Goal: Task Accomplishment & Management: Use online tool/utility

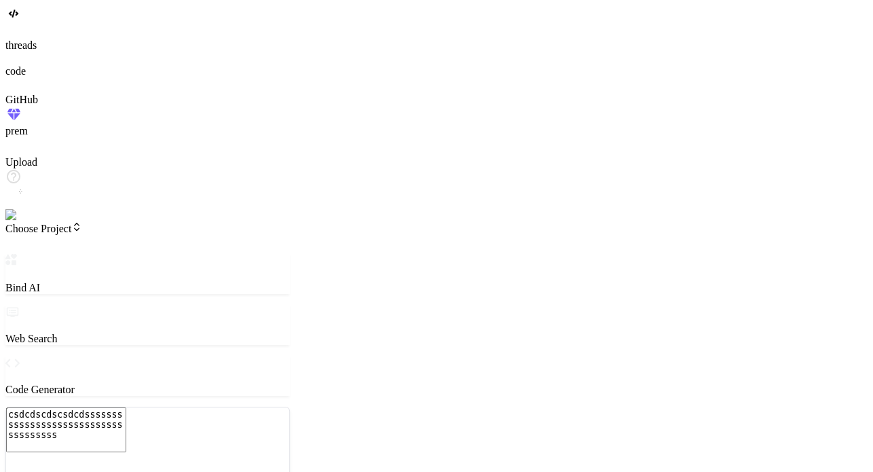
type textarea "x"
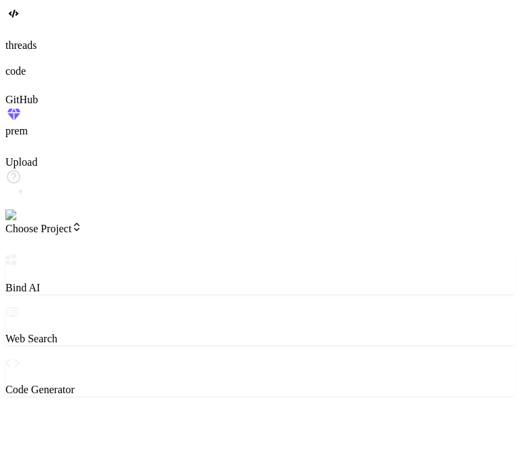
type textarea "x"
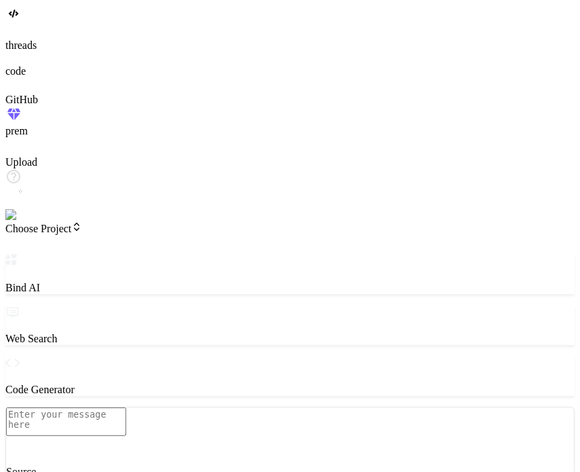
drag, startPoint x: 97, startPoint y: 26, endPoint x: 105, endPoint y: 23, distance: 7.9
click at [105, 221] on header "Choose Project Created with Pixso." at bounding box center [290, 237] width 570 height 33
click at [82, 223] on span "Choose Project" at bounding box center [43, 229] width 77 height 12
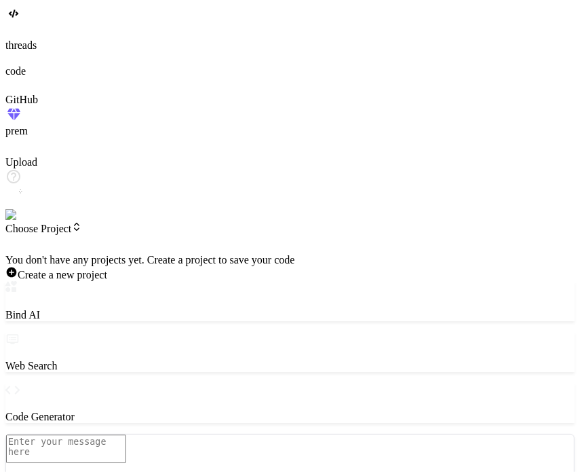
click at [105, 254] on div at bounding box center [290, 254] width 570 height 0
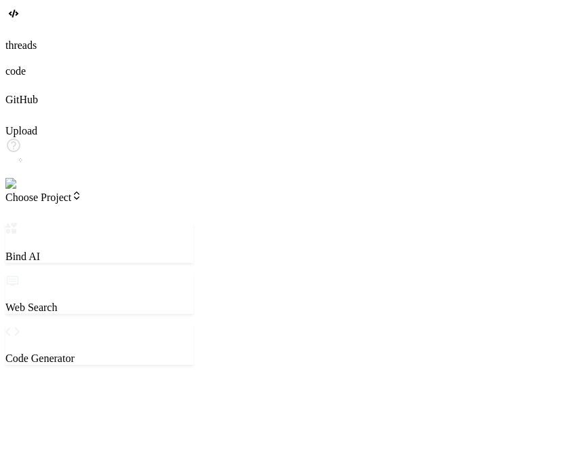
type textarea "x"
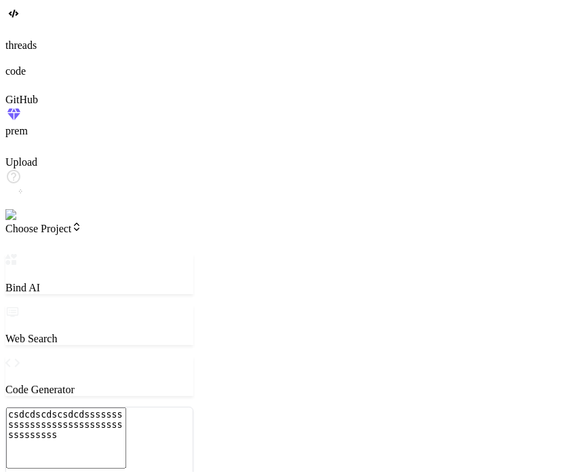
click at [82, 223] on span "Choose Project" at bounding box center [43, 229] width 77 height 12
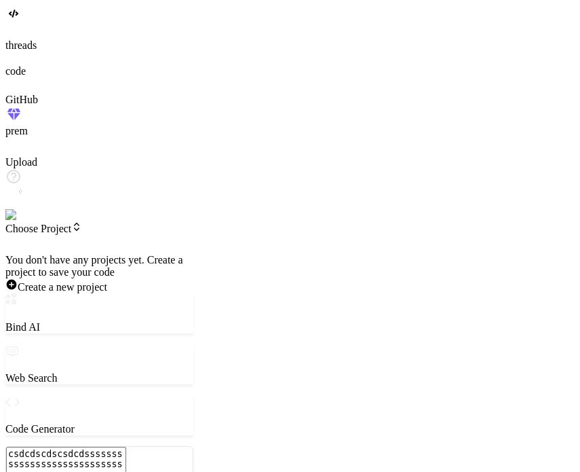
type textarea "x"
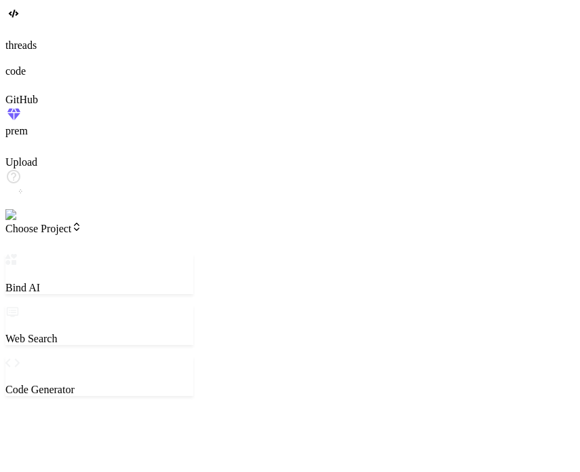
type textarea "x"
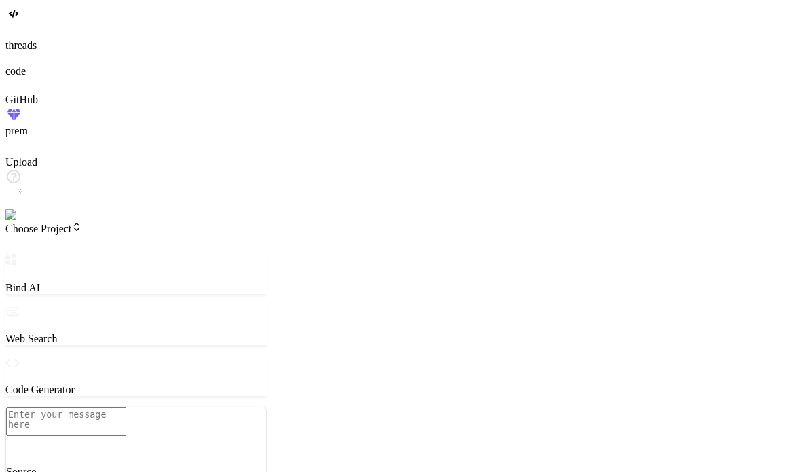
click at [267, 254] on div "Bind AI Web Search Created with Pixso. Code Generator Source Agent Mode. When t…" at bounding box center [135, 473] width 261 height 438
drag, startPoint x: 292, startPoint y: 84, endPoint x: 348, endPoint y: 67, distance: 58.2
click at [346, 254] on div "Bind AI Web Search Created with Pixso. Code Generator Source Agent Mode. When t…" at bounding box center [175, 473] width 340 height 439
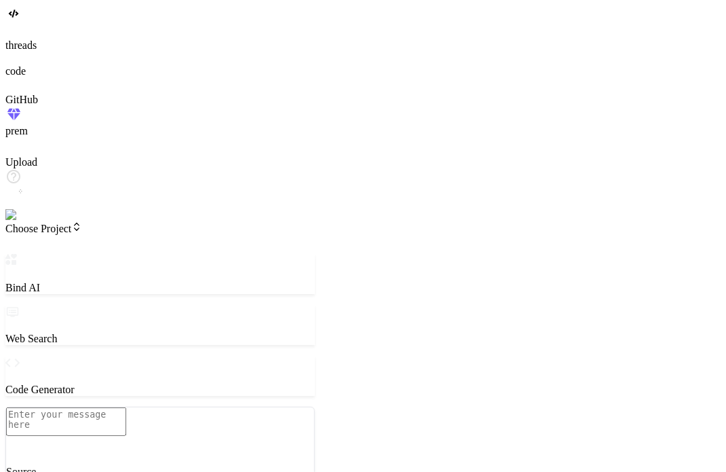
type textarea "x"
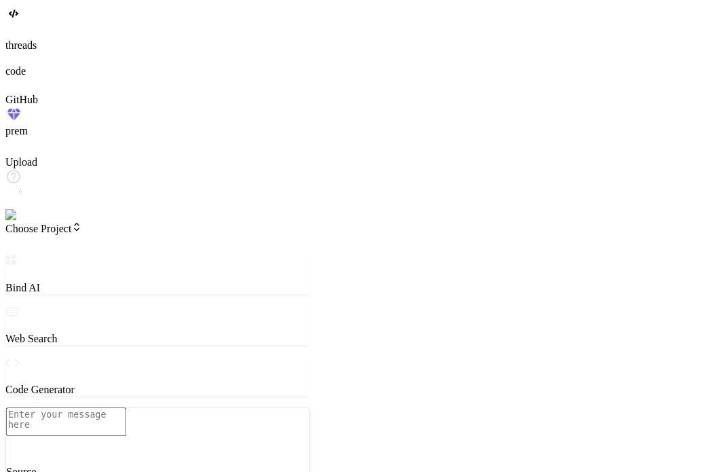
click at [126, 407] on textarea at bounding box center [66, 421] width 120 height 29
type textarea "h"
type textarea "x"
type textarea "hi"
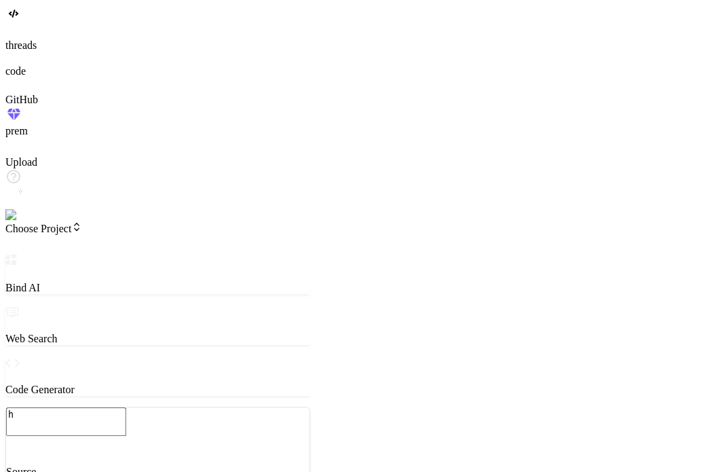
type textarea "x"
type textarea "hi"
type textarea "x"
type textarea "hi c"
type textarea "x"
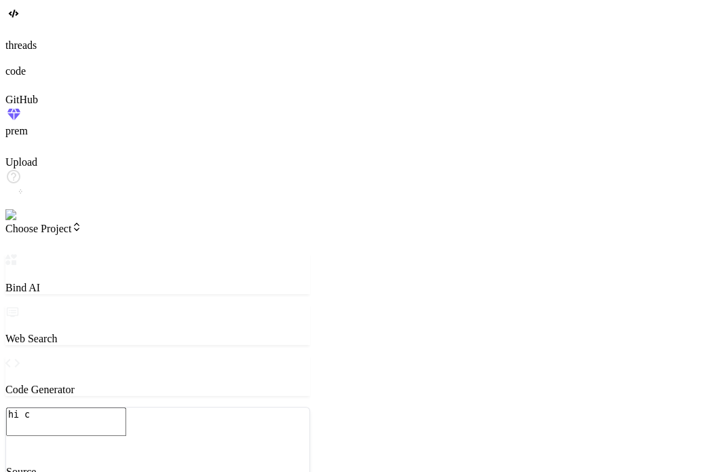
type textarea "hi cr"
type textarea "x"
type textarea "hi cre"
type textarea "x"
type textarea "hi crea"
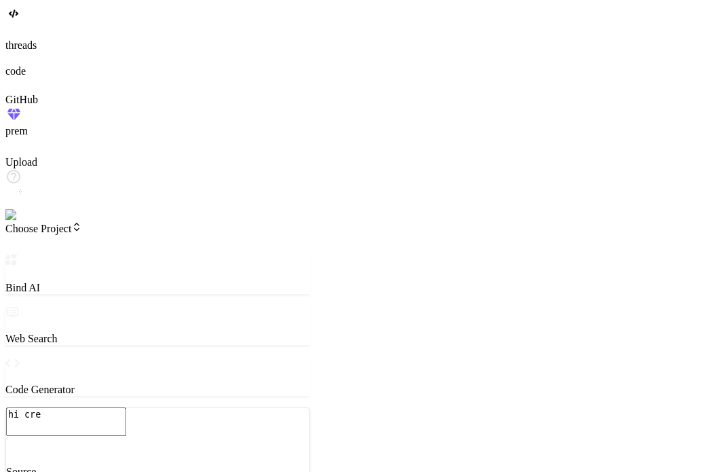
type textarea "x"
type textarea "hi creat"
type textarea "x"
type textarea "hi create"
type textarea "x"
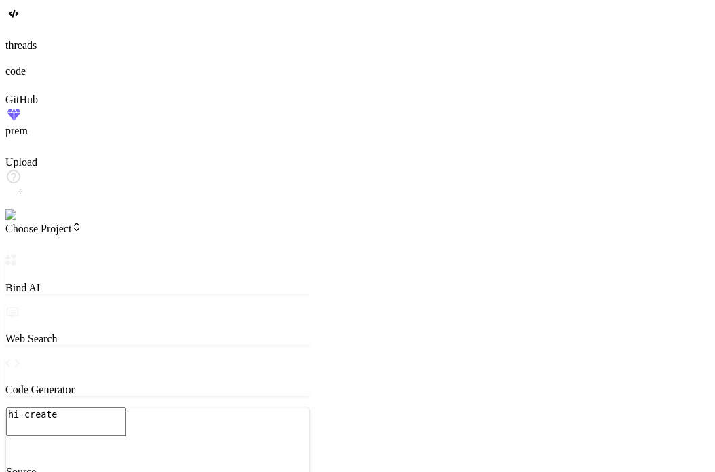
type textarea "hi create"
type textarea "x"
type textarea "hi create a"
type textarea "x"
type textarea "hi create a"
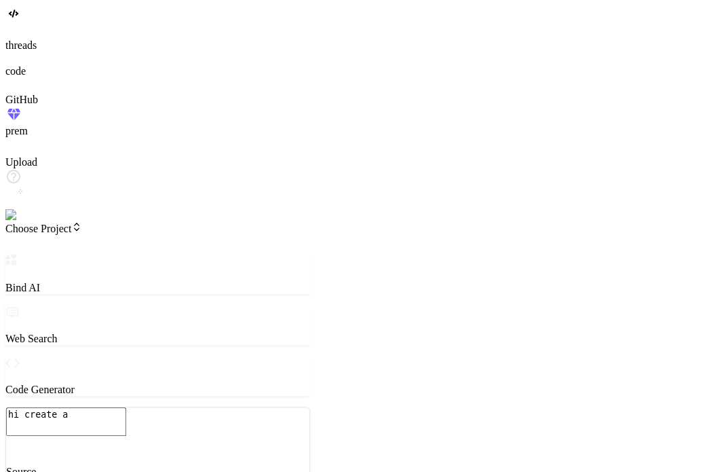
type textarea "x"
type textarea "hi create a s"
type textarea "x"
type textarea "hi create a si"
type textarea "x"
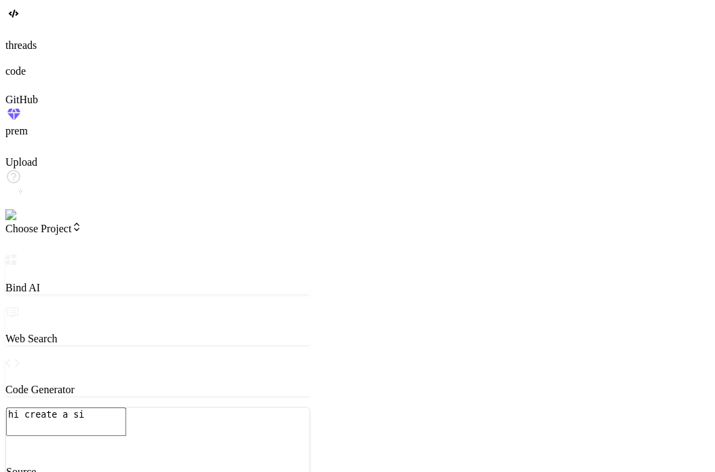
type textarea "hi create a sim"
type textarea "x"
type textarea "hi create a simp"
type textarea "x"
type textarea "hi create a simpl"
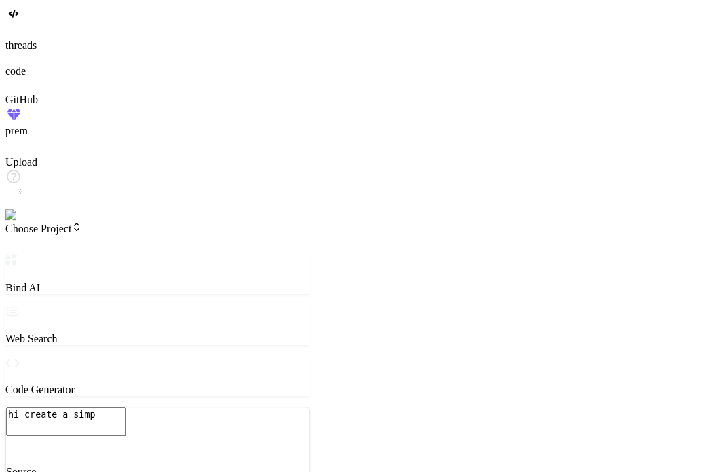
type textarea "x"
type textarea "hi create a simple"
type textarea "x"
type textarea "hi create a simple"
type textarea "x"
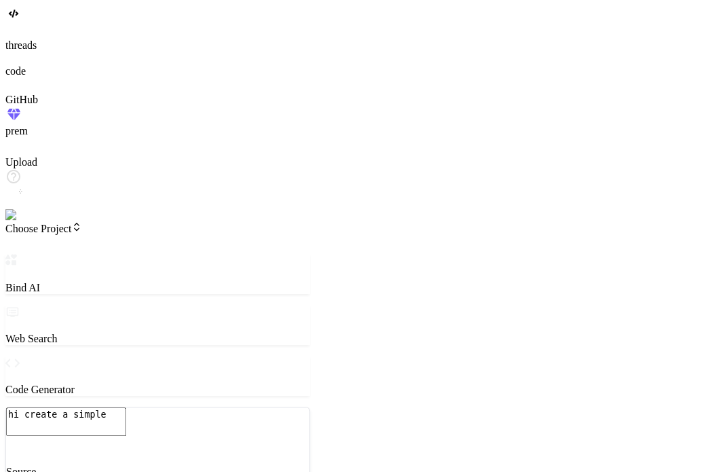
type textarea "hi create a simple t"
type textarea "x"
type textarea "hi create a simple to"
type textarea "x"
type textarea "hi create a simple tod"
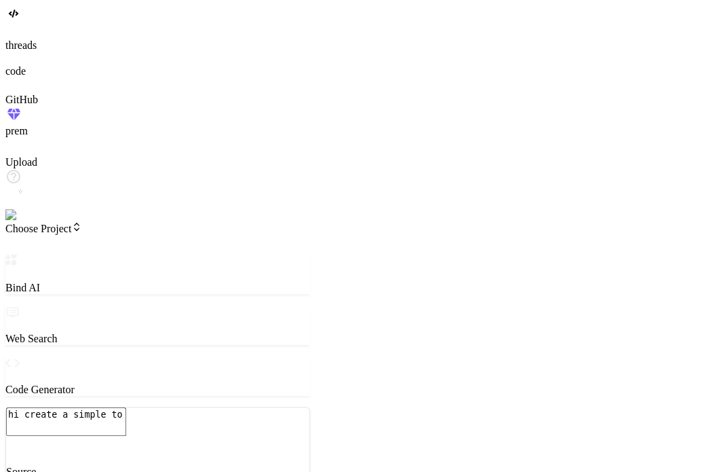
type textarea "x"
type textarea "hi create a simple todo"
type textarea "x"
type textarea "hi create a simple todo"
type textarea "x"
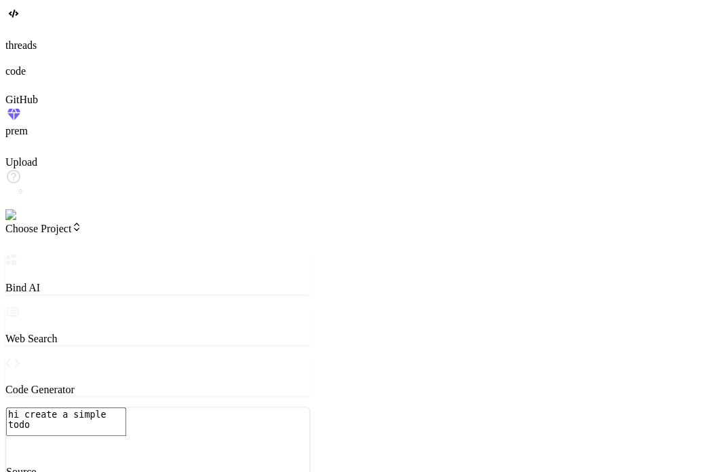
type textarea "hi create a simple todo a"
type textarea "x"
type textarea "hi create a simple todo ap"
type textarea "x"
type textarea "hi create a simple todo app"
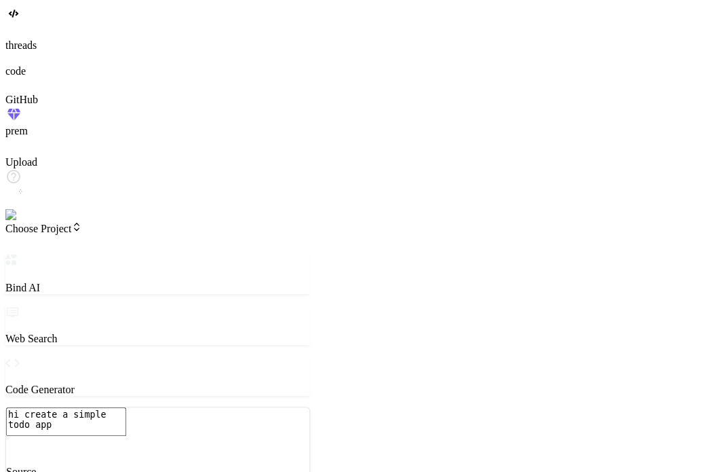
type textarea "x"
type textarea "hi create a simple todo app"
type textarea "x"
type textarea "hi create a simple todo ap"
type textarea "x"
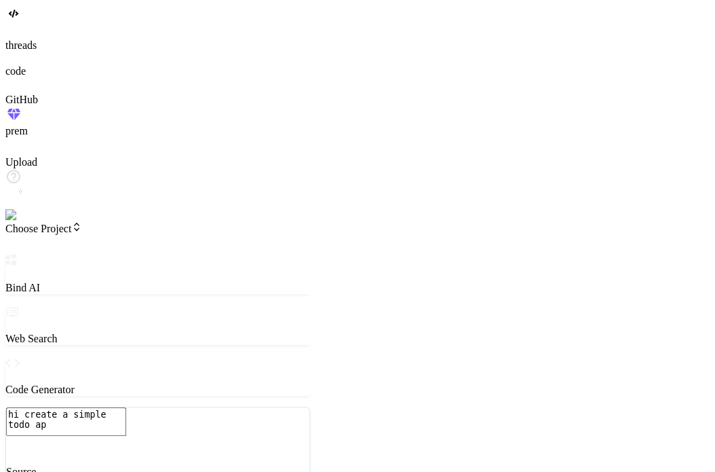
type textarea "hi create a simple todo a"
type textarea "x"
type textarea "hi create a simple todo"
type textarea "x"
type textarea "hi create a simple todo w"
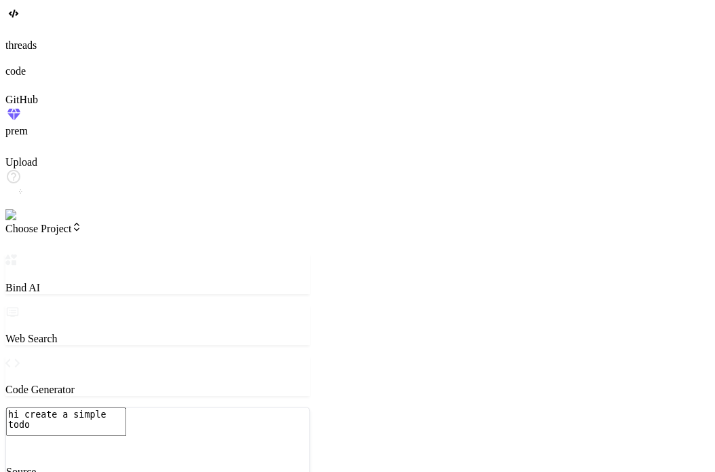
type textarea "x"
type textarea "hi create a simple todo we"
type textarea "x"
type textarea "hi create a simple todo wep"
type textarea "x"
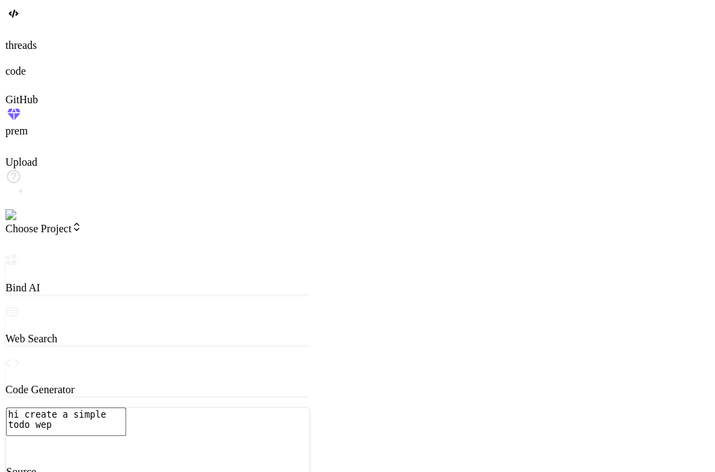
type textarea "hi create a simple todo wep"
type textarea "x"
type textarea "hi create a simple todo wep"
type textarea "x"
type textarea "hi create a simple todo we"
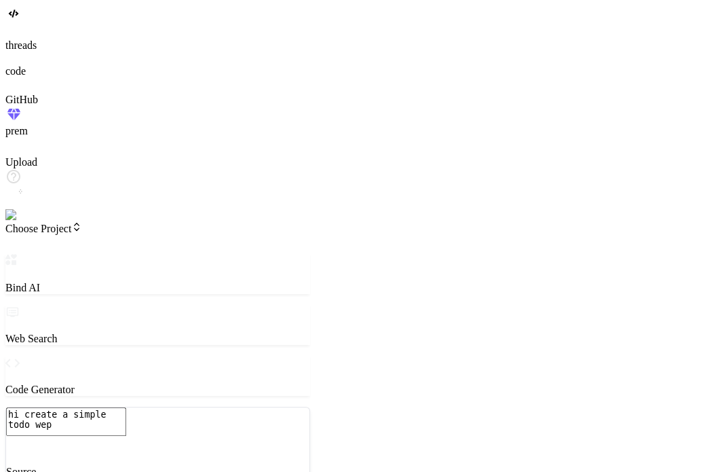
type textarea "x"
type textarea "hi create a simple todo w"
type textarea "x"
type textarea "hi create a simple todo"
type textarea "x"
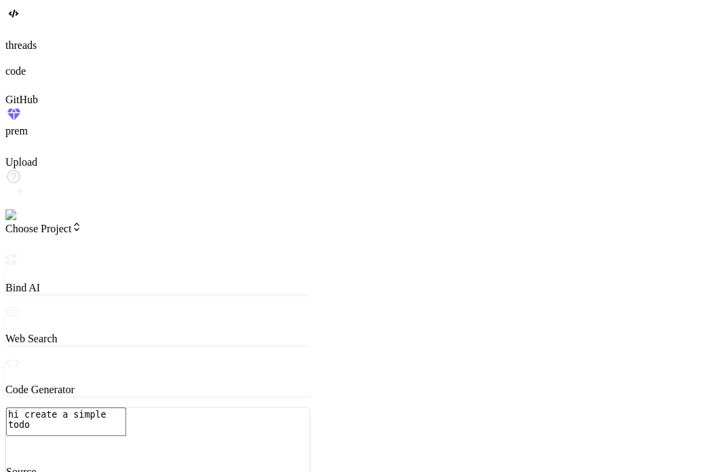
type textarea "hi create a simple todo a"
type textarea "x"
type textarea "hi create a simple todo ap"
type textarea "x"
type textarea "hi create a simple todo app"
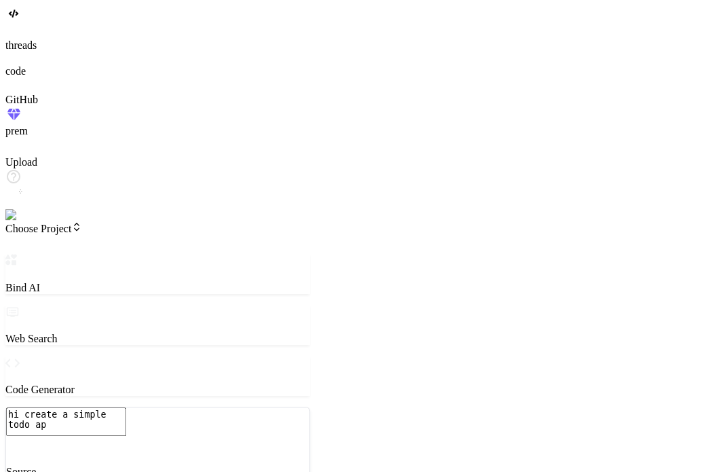
type textarea "x"
type textarea "hi create a simple todo app"
type textarea "x"
type textarea "hi create a simple todo app i"
type textarea "x"
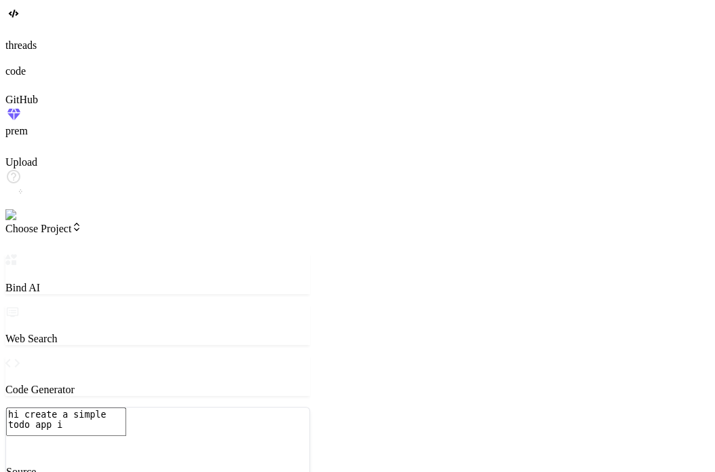
type textarea "hi create a simple todo app in"
type textarea "x"
type textarea "hi create a simple todo app in"
type textarea "x"
type textarea "hi create a simple todo app in h"
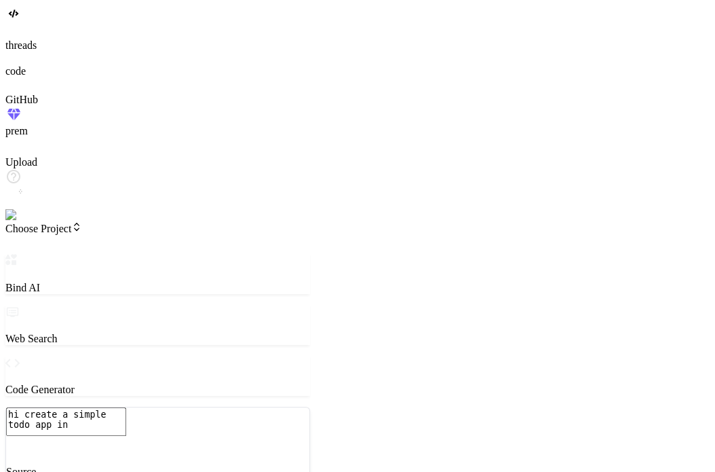
type textarea "x"
type textarea "hi create a simple todo app in ht"
type textarea "x"
type textarea "hi create a simple todo app in htm"
type textarea "x"
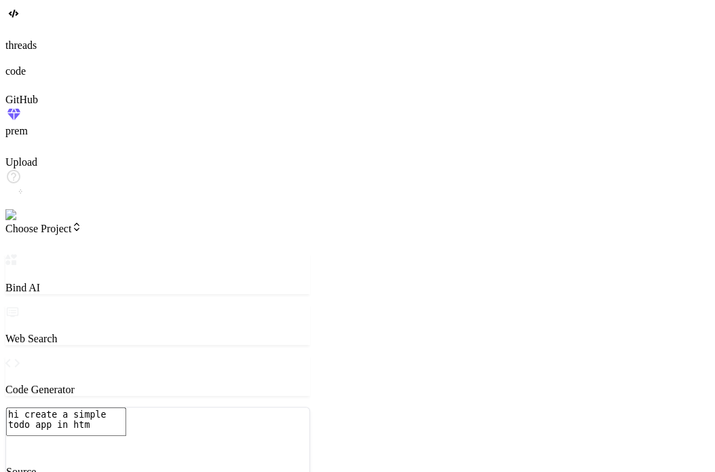
type textarea "hi create a simple todo app in html"
type textarea "x"
type textarea "hi create a simple todo app in html"
type textarea "x"
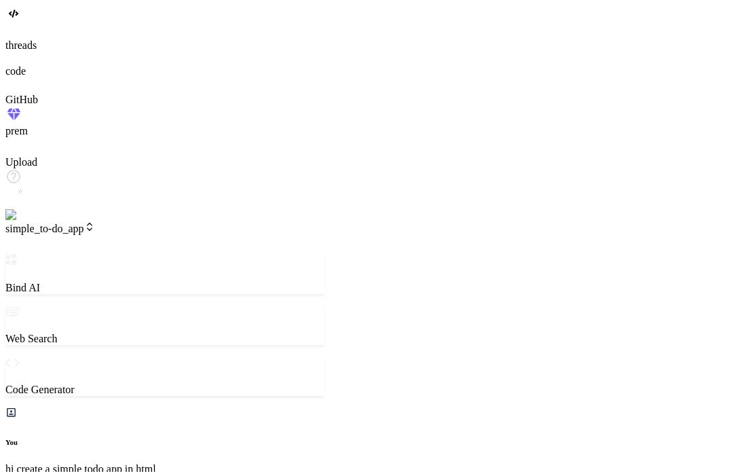
type textarea "x"
type textarea "here --> </ul> </div> <script src="script.js"></script> </body> </html>"
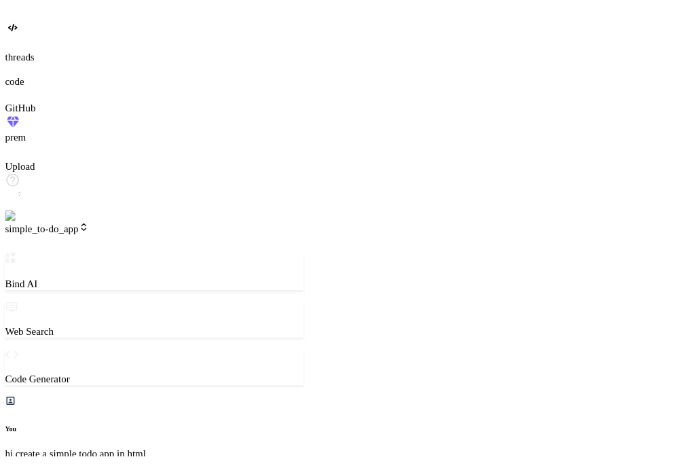
scroll to position [0, 46]
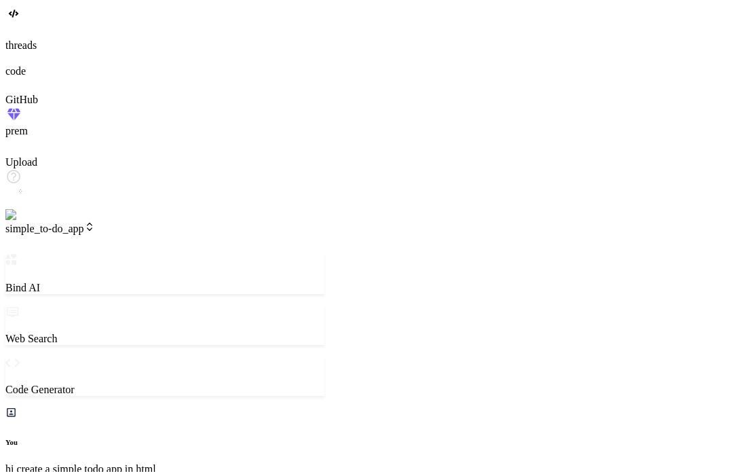
type textarea "x"
type textarea "items will be added here --> </ul> </div> <script src="script.js"></script> </b…"
type textarea "x"
type textarea "</html>"
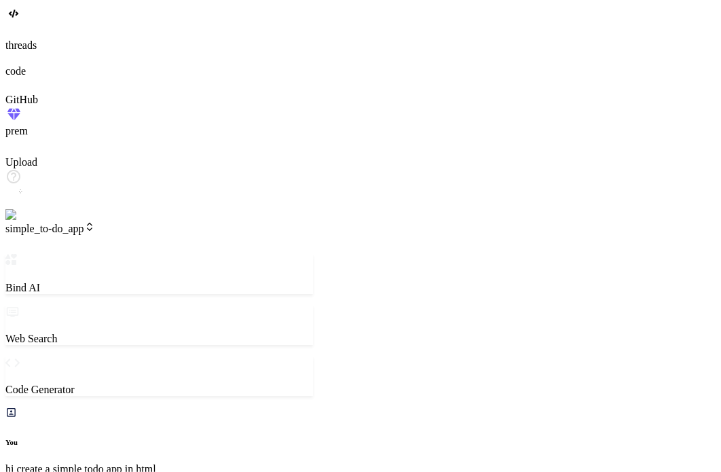
type textarea "x"
type textarea "be added here --> </ul> </div> <script src="script.js"></script> </body> </html>"
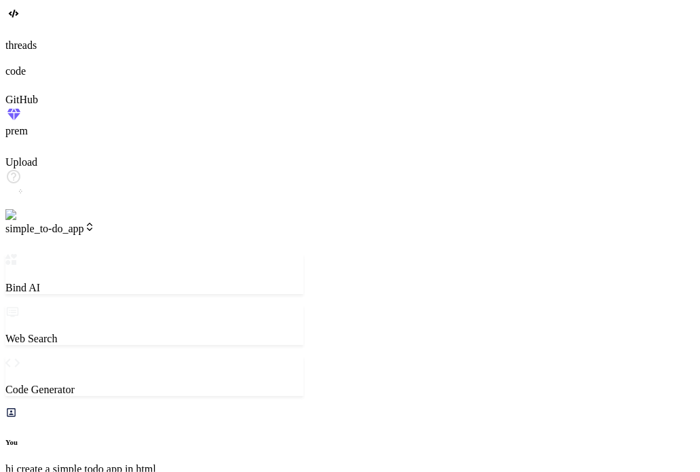
type textarea "x"
type textarea "complete-button:hover { background-color: #218838; }"
type textarea "x"
type textarea "text, todo.completed); }); } });"
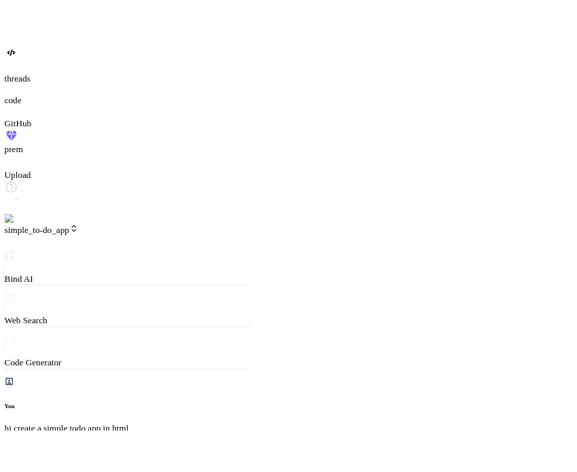
scroll to position [743, 0]
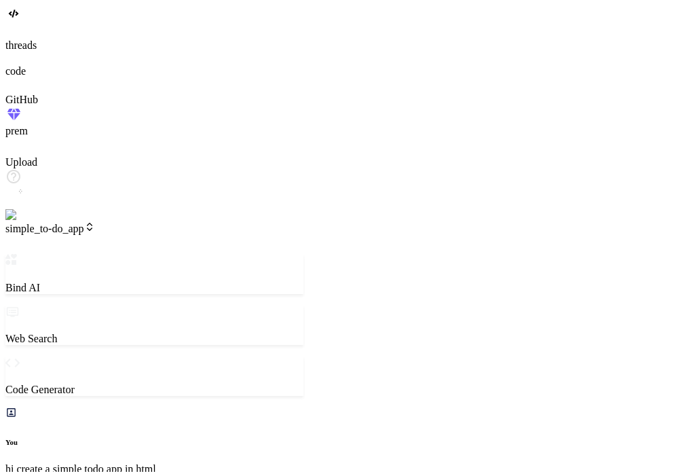
type textarea "x"
type textarea "completed); }); } });"
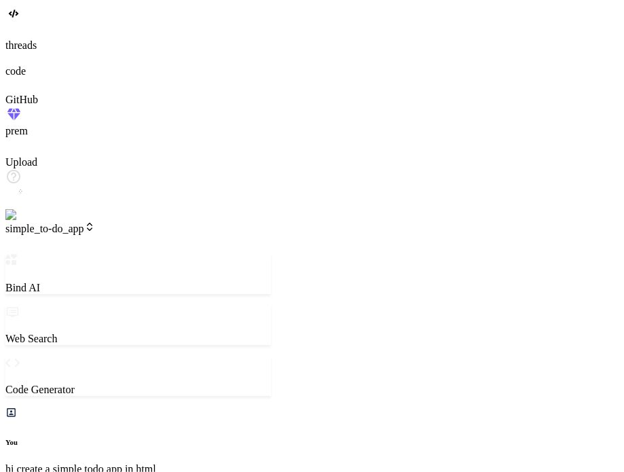
type textarea "x"
type textarea "(todo.text, todo.completed); }); } });"
type textarea "x"
type textarea ".completed); }); } });"
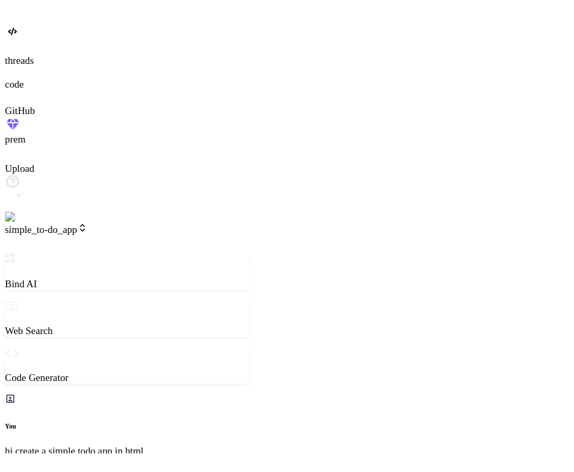
scroll to position [756, 0]
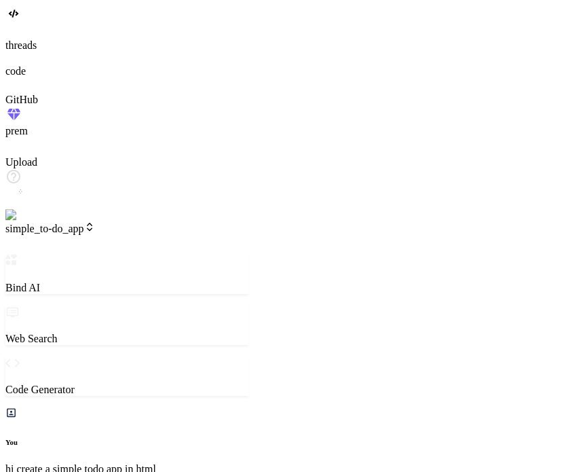
click at [95, 223] on span "simple_to-do_app" at bounding box center [50, 229] width 90 height 12
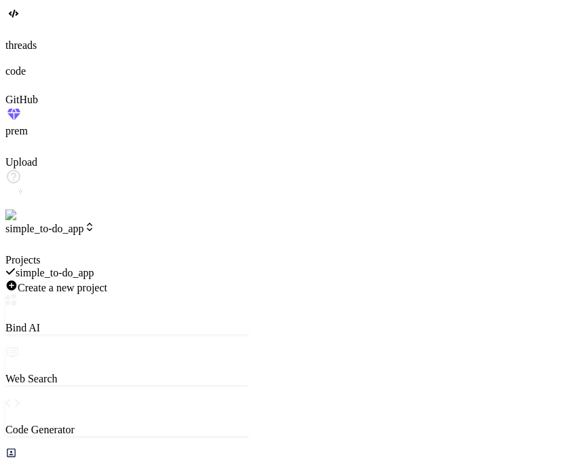
click at [117, 254] on div at bounding box center [127, 254] width 244 height 0
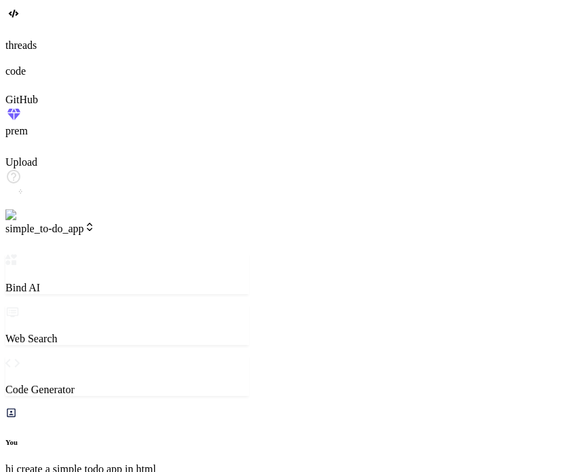
click at [95, 223] on span "simple_to-do_app" at bounding box center [50, 229] width 90 height 12
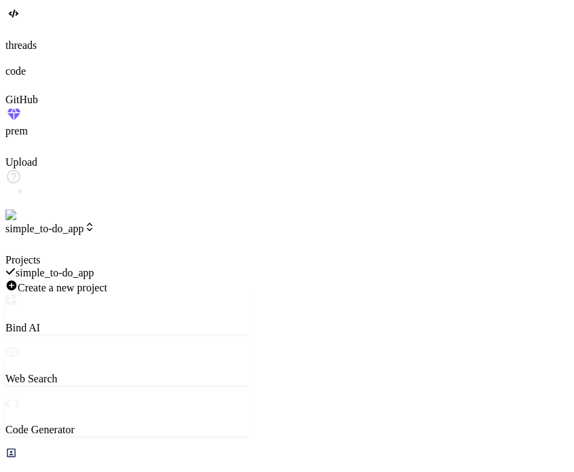
click at [126, 266] on div "simple_to-do_app" at bounding box center [127, 272] width 244 height 13
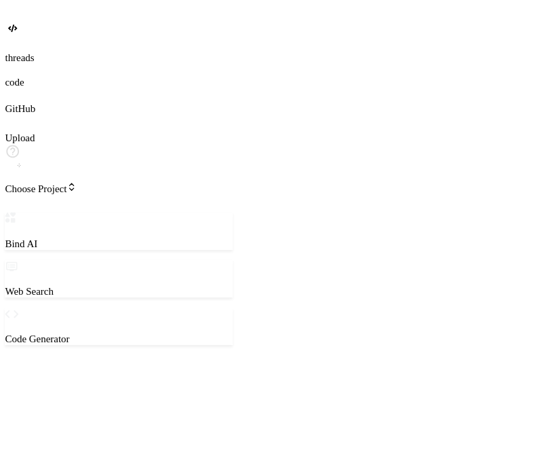
scroll to position [0, 0]
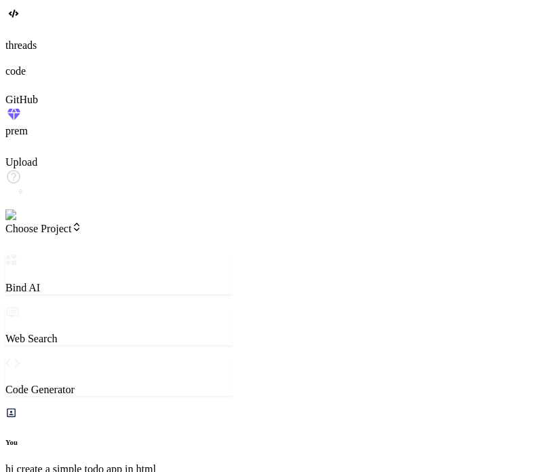
click at [82, 223] on span "Choose Project" at bounding box center [43, 229] width 77 height 12
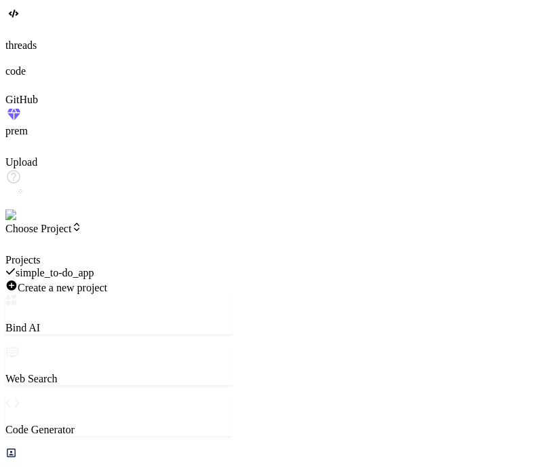
click at [106, 254] on div at bounding box center [118, 254] width 227 height 0
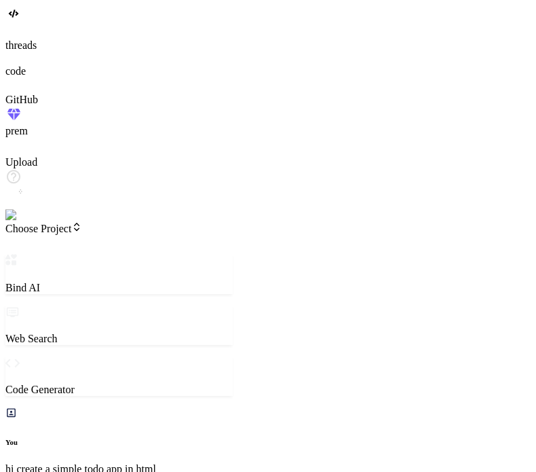
click at [18, 37] on icon at bounding box center [11, 30] width 12 height 12
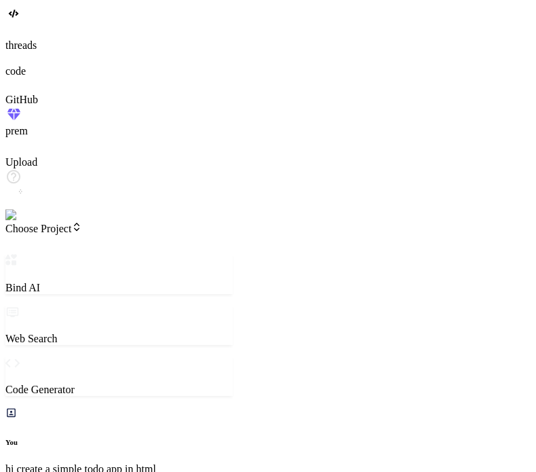
click at [18, 37] on icon at bounding box center [11, 30] width 12 height 12
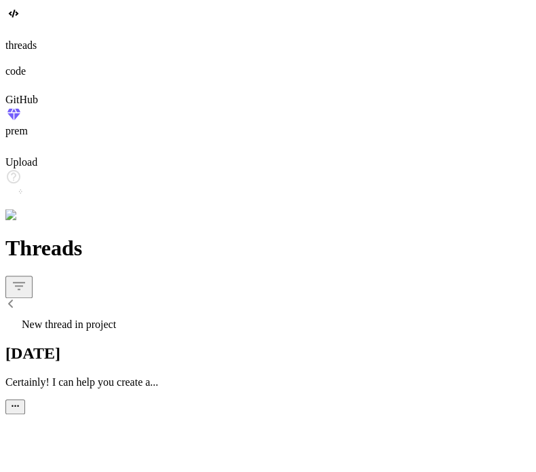
click at [116, 318] on span "New thread in project" at bounding box center [69, 324] width 94 height 12
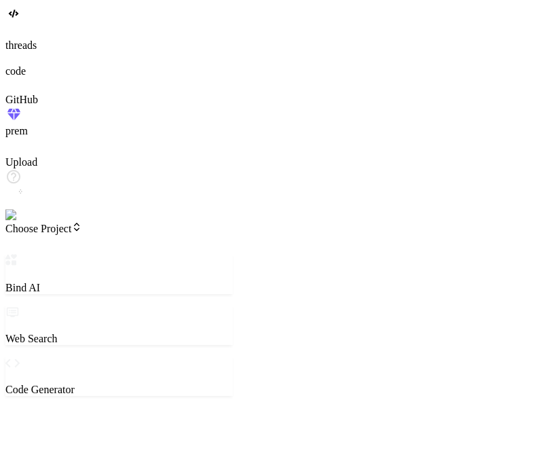
type textarea "x"
click at [82, 223] on span "Choose Project" at bounding box center [43, 229] width 77 height 12
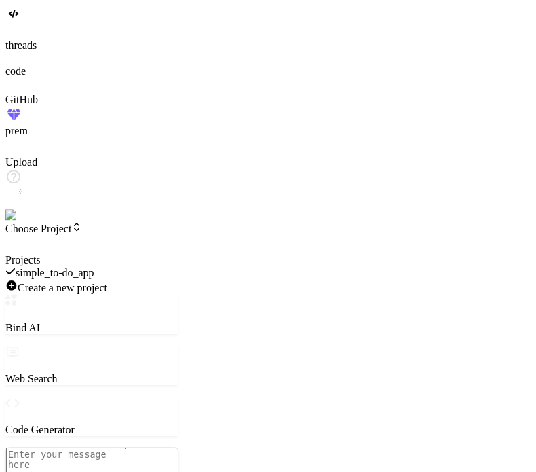
click at [143, 266] on div "simple_to-do_app" at bounding box center [91, 272] width 173 height 13
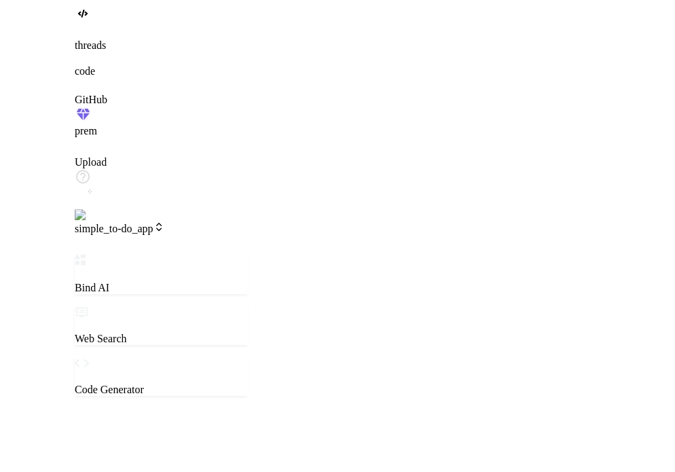
scroll to position [13, 0]
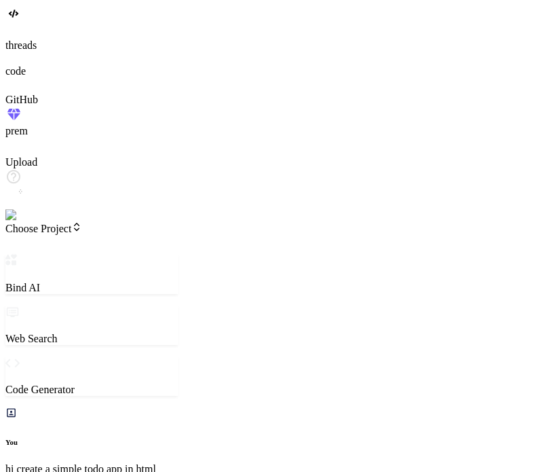
click at [82, 223] on span "Choose Project" at bounding box center [43, 229] width 77 height 12
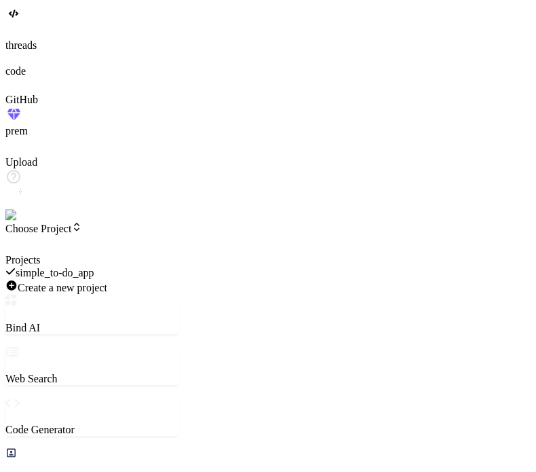
click at [18, 37] on icon at bounding box center [11, 30] width 12 height 12
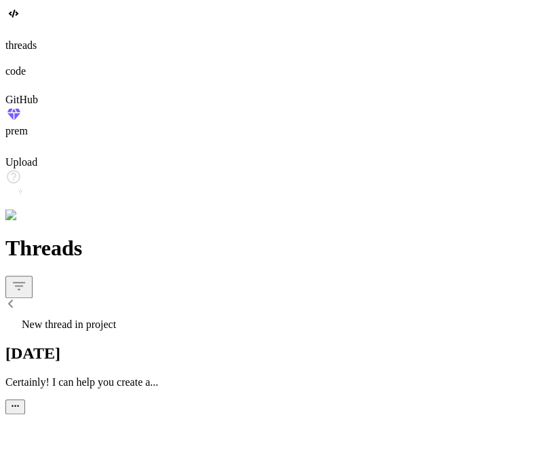
click at [18, 37] on icon at bounding box center [11, 30] width 12 height 12
click at [116, 318] on span "New thread in project" at bounding box center [69, 324] width 94 height 12
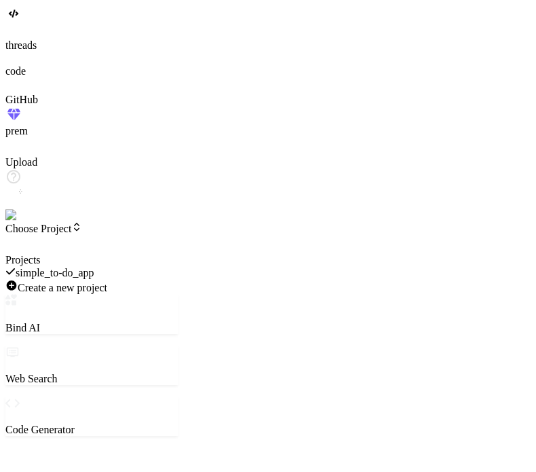
click at [138, 254] on div at bounding box center [91, 254] width 173 height 0
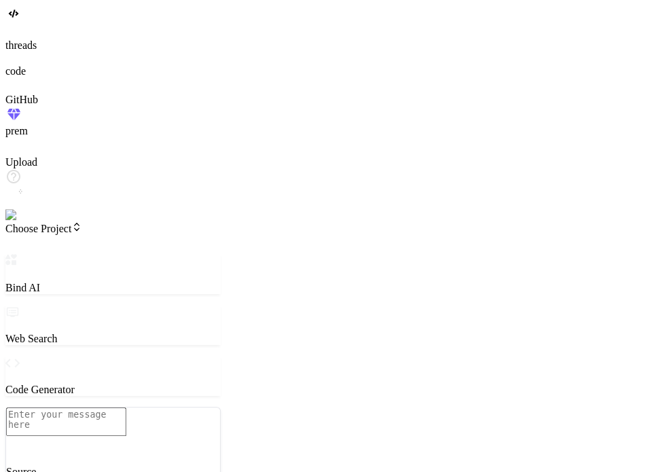
type textarea "x"
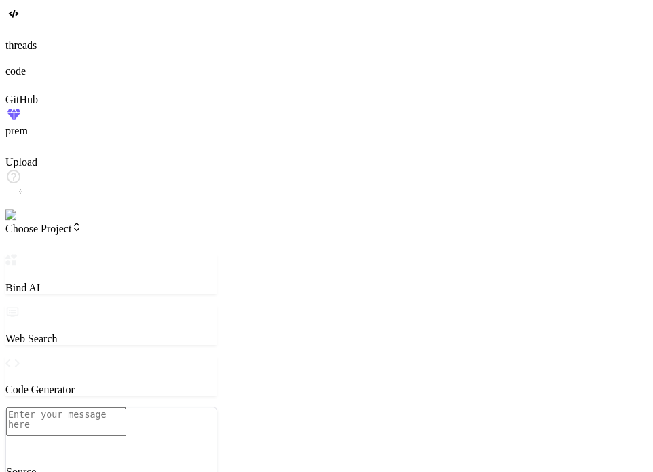
click at [82, 223] on span "Choose Project" at bounding box center [43, 229] width 77 height 12
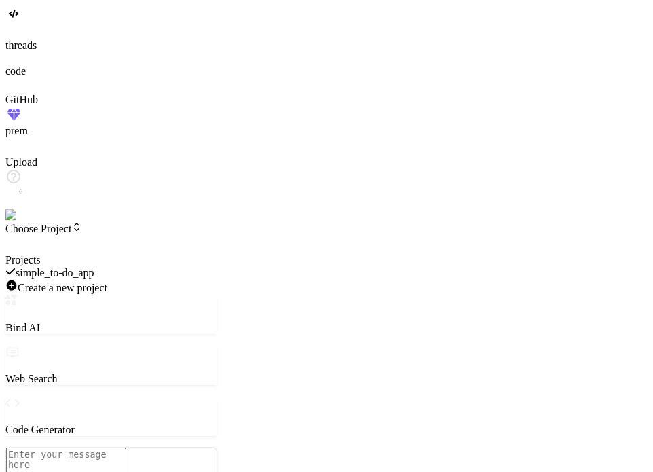
click at [94, 267] on span "simple_to-do_app" at bounding box center [55, 273] width 79 height 12
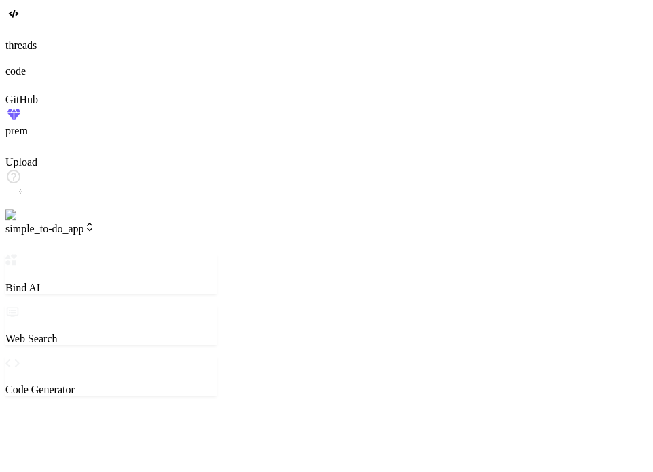
scroll to position [13, 0]
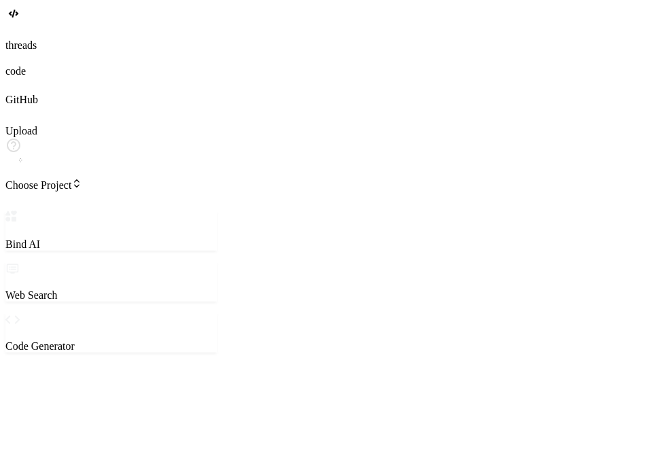
type textarea "x"
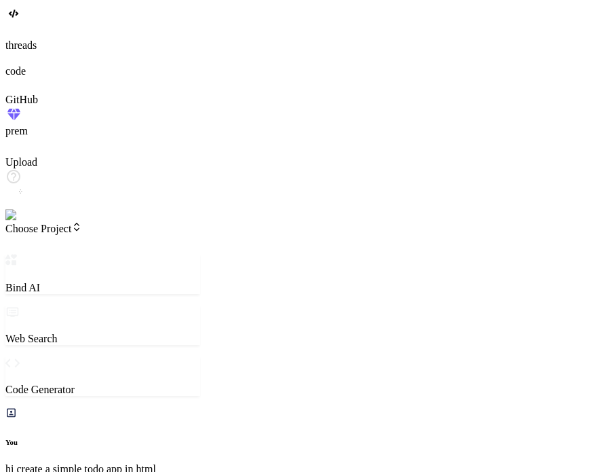
click at [33, 39] on div at bounding box center [300, 31] width 591 height 15
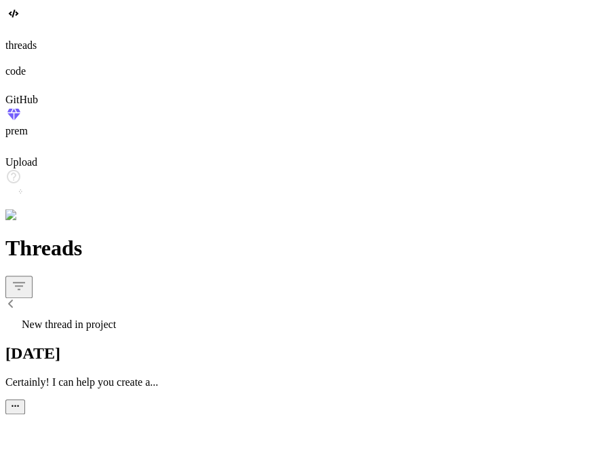
click at [157, 312] on div "New thread in project" at bounding box center [300, 321] width 591 height 19
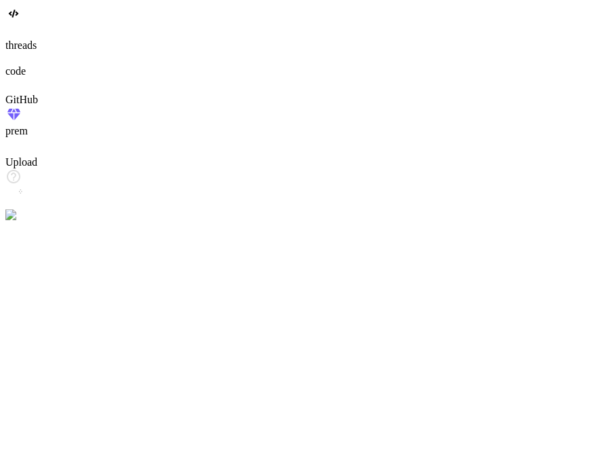
scroll to position [13, 0]
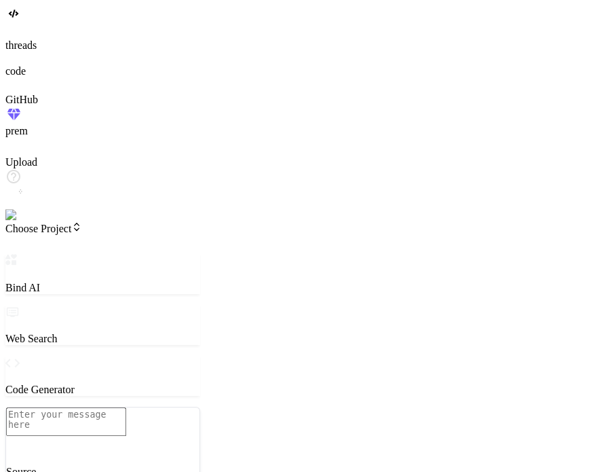
click at [82, 223] on span "Choose Project" at bounding box center [43, 229] width 77 height 12
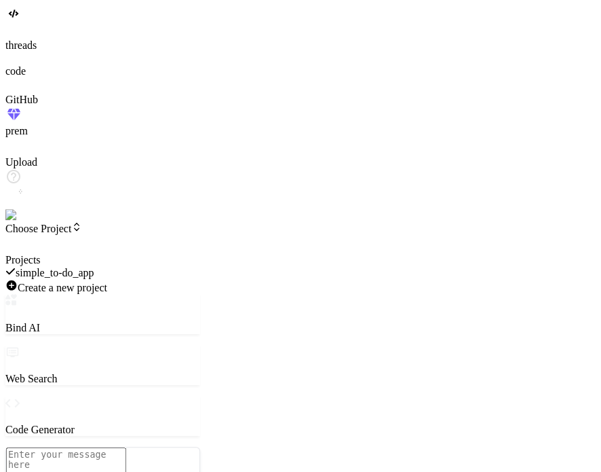
click at [94, 267] on span "simple_to-do_app" at bounding box center [55, 273] width 79 height 12
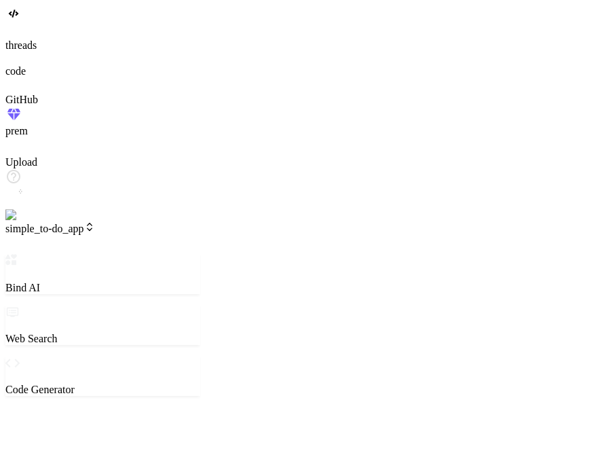
scroll to position [65, 0]
type textarea "x"
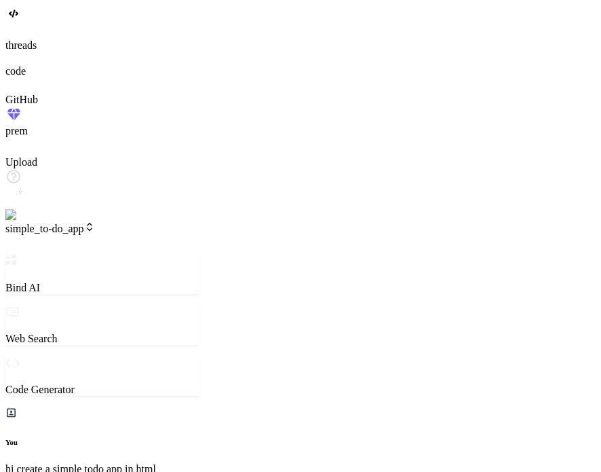
scroll to position [0, 149]
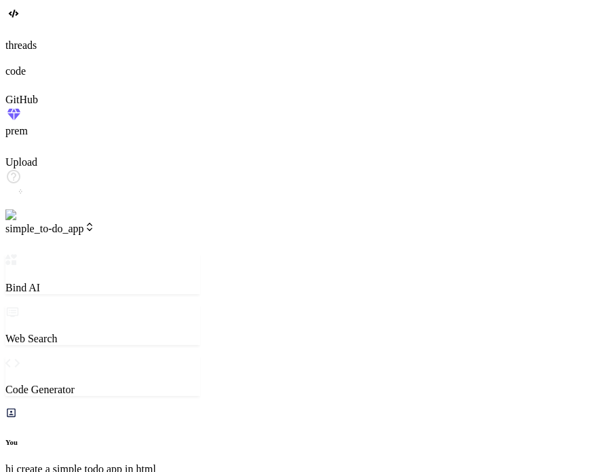
type textarea "} }"
type textarea "x"
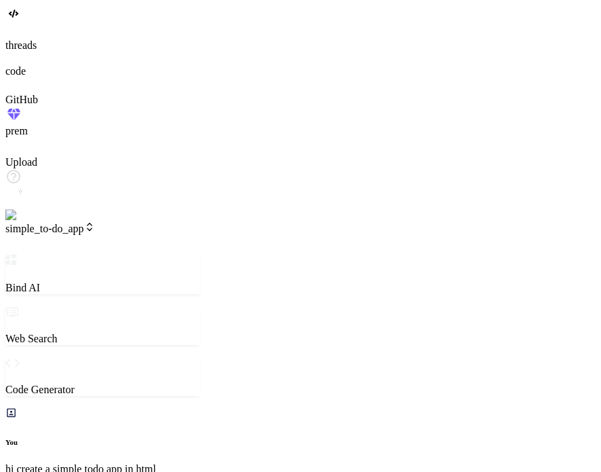
scroll to position [768, 0]
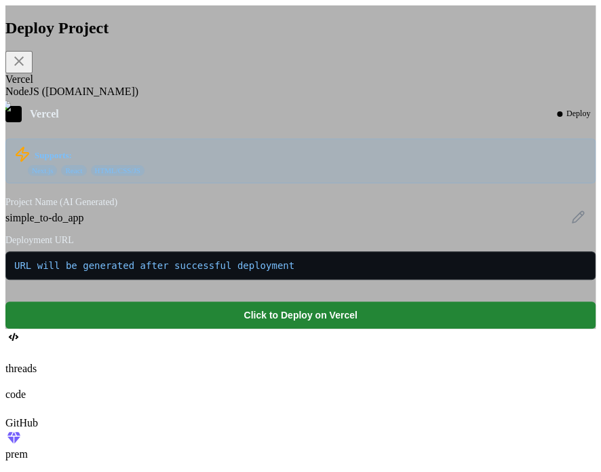
click at [266, 271] on span "URL will be generated after successful deployment" at bounding box center [300, 265] width 573 height 11
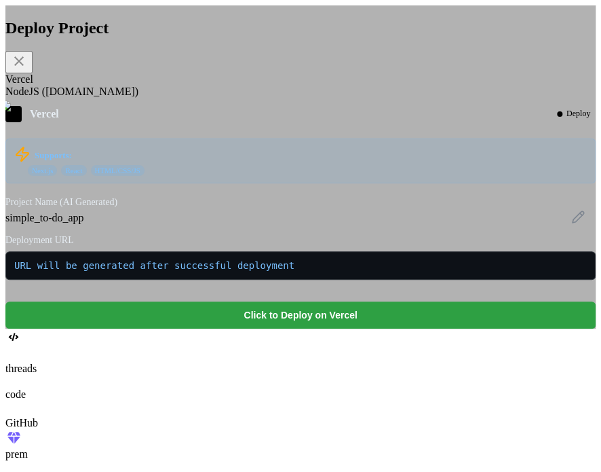
click at [283, 329] on button "Click to Deploy on Vercel" at bounding box center [300, 314] width 591 height 27
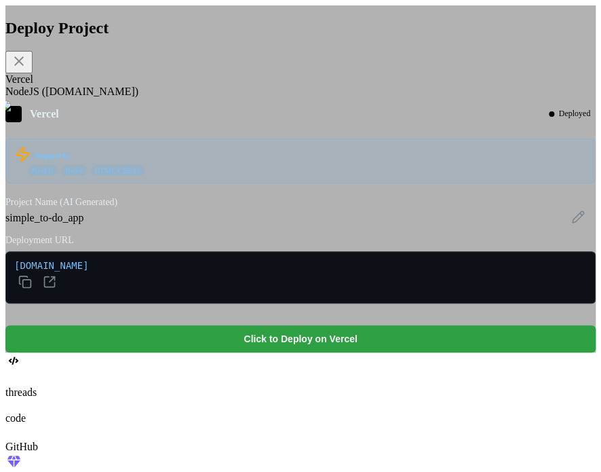
scroll to position [266, 0]
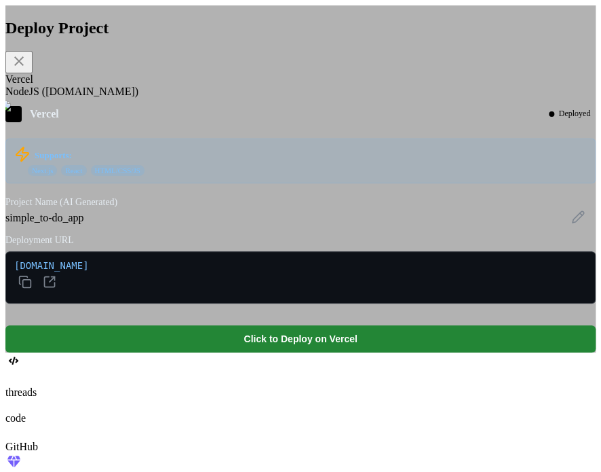
click at [543, 301] on div "Deploy Project Vercel NodeJS (Fly.io) Vercel Deployed Supports: Next.js React H…" at bounding box center [300, 178] width 591 height 347
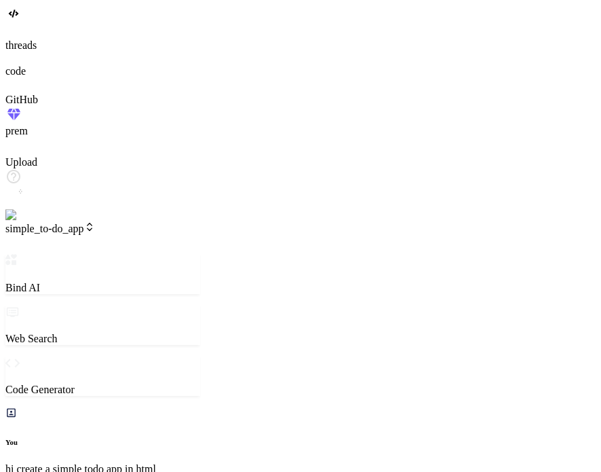
scroll to position [413, 0]
click at [95, 223] on span "simple_to-do_app" at bounding box center [50, 229] width 90 height 12
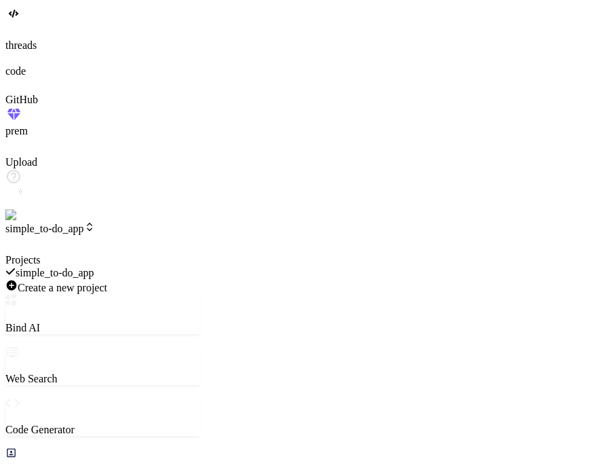
click at [18, 37] on icon at bounding box center [14, 33] width 5 height 5
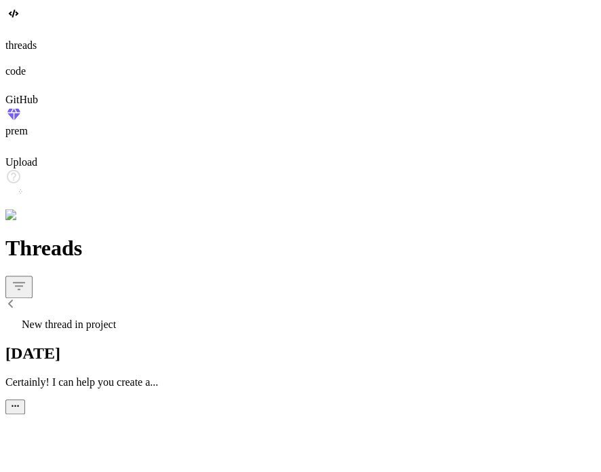
click at [108, 318] on span "New thread in project" at bounding box center [69, 324] width 94 height 12
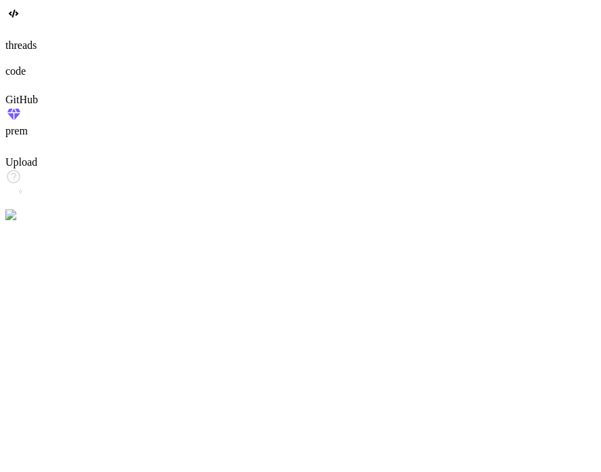
scroll to position [834, 0]
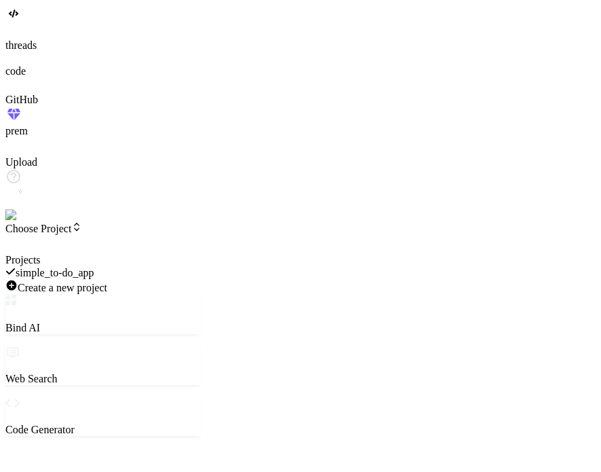
type textarea "x"
click at [189, 254] on div at bounding box center [102, 254] width 195 height 0
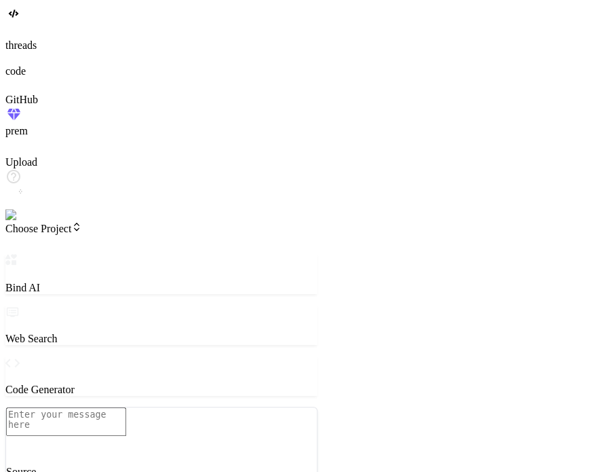
type textarea "x"
drag, startPoint x: 225, startPoint y: 115, endPoint x: 342, endPoint y: 113, distance: 117.5
click at [341, 254] on div "Bind AI Web Search Created with Pixso. Code Generator Source [PERSON_NAME] 4 S.…" at bounding box center [173, 473] width 336 height 439
click at [82, 223] on span "Choose Project" at bounding box center [43, 229] width 77 height 12
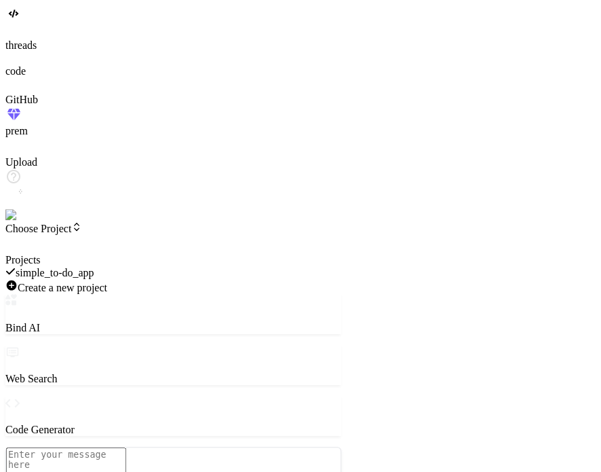
click at [107, 282] on span "Create a new project" at bounding box center [63, 288] width 90 height 12
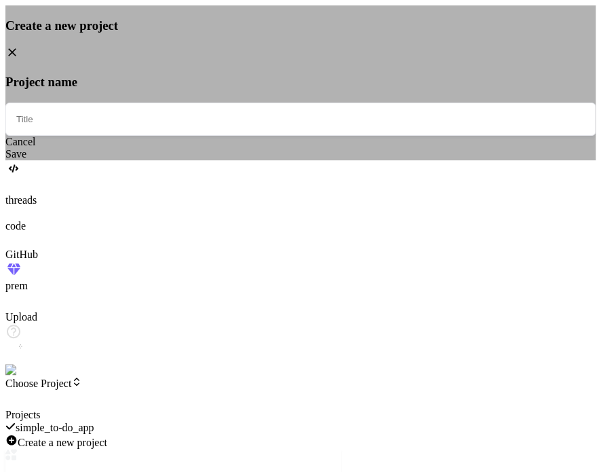
click at [293, 160] on div "Project name Cancel Save" at bounding box center [300, 118] width 591 height 86
click at [301, 136] on input "text" at bounding box center [300, 119] width 591 height 33
type input "testproject"
click at [326, 160] on div "Save" at bounding box center [300, 154] width 591 height 12
click at [326, 160] on div "Project name testproject Cancel Save" at bounding box center [300, 118] width 591 height 86
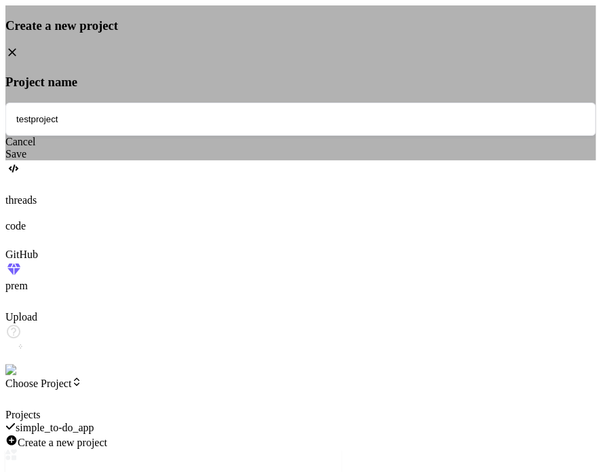
click at [329, 160] on div "Save" at bounding box center [300, 154] width 591 height 12
drag, startPoint x: 346, startPoint y: 44, endPoint x: 384, endPoint y: 64, distance: 42.8
click at [425, 64] on div "Failed to create project. Please try again." at bounding box center [513, 47] width 176 height 46
click at [339, 160] on div "Save" at bounding box center [300, 154] width 591 height 12
type textarea "x"
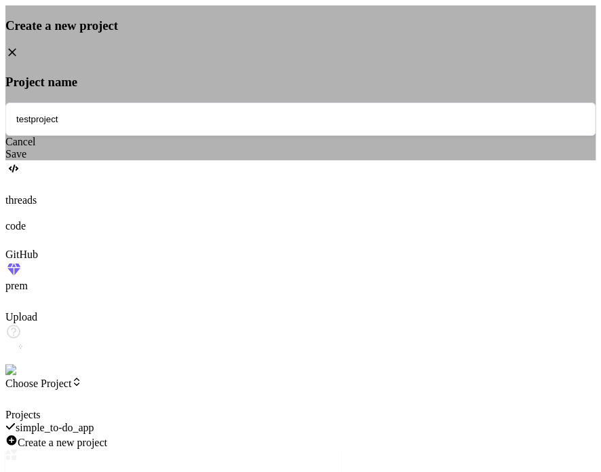
click at [321, 160] on div "Save" at bounding box center [300, 154] width 591 height 12
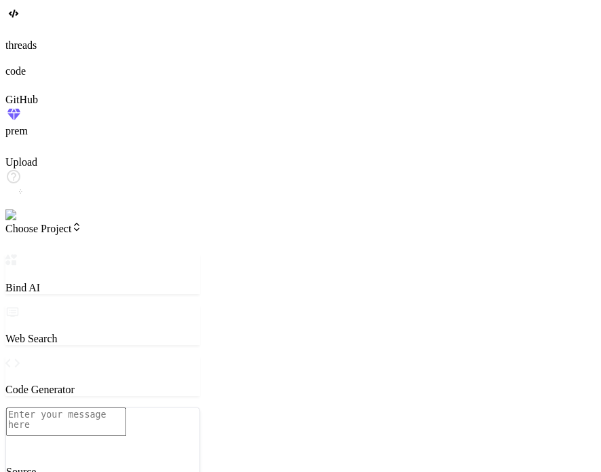
type textarea "x"
click at [82, 223] on span "Choose Project" at bounding box center [43, 229] width 77 height 12
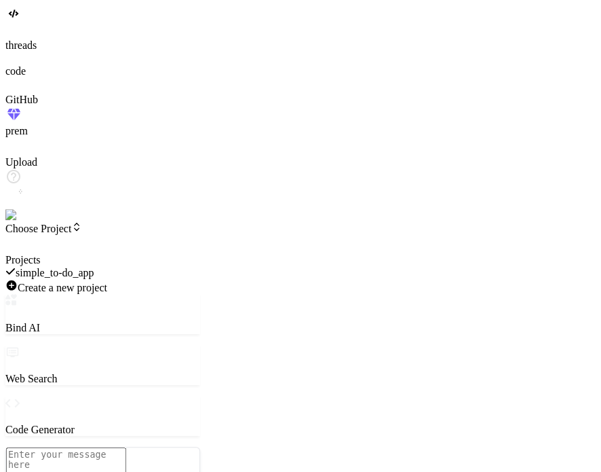
click at [138, 279] on div "Create a new project" at bounding box center [102, 286] width 195 height 15
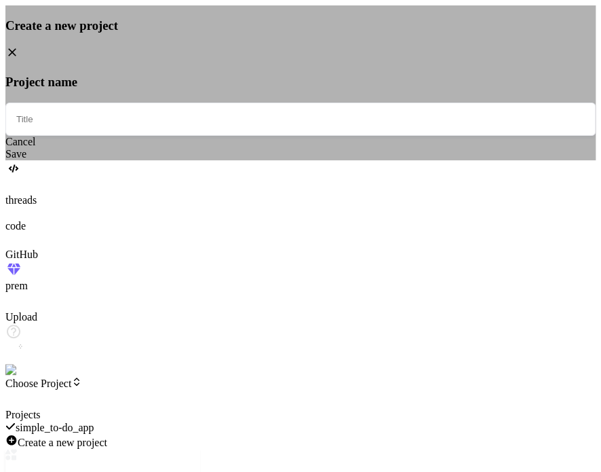
click at [269, 136] on input "text" at bounding box center [300, 119] width 591 height 33
type input "test"
click at [307, 160] on div "Save" at bounding box center [300, 154] width 591 height 12
type textarea "x"
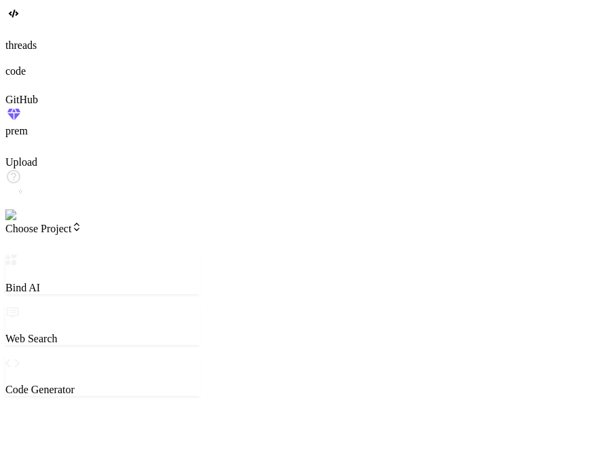
type textarea "x"
click at [82, 223] on span "Choose Project" at bounding box center [43, 229] width 77 height 12
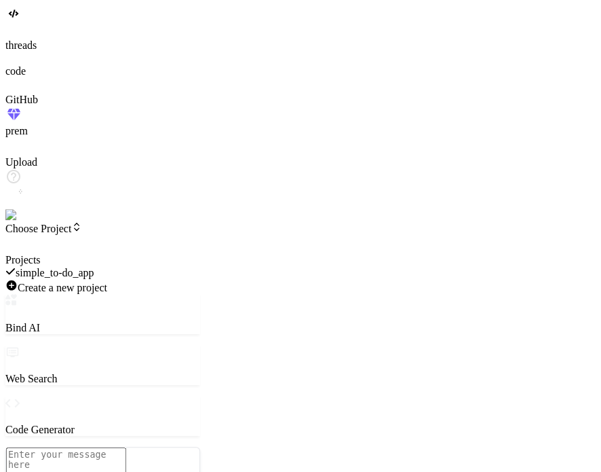
click at [107, 282] on span "Create a new project" at bounding box center [63, 288] width 90 height 12
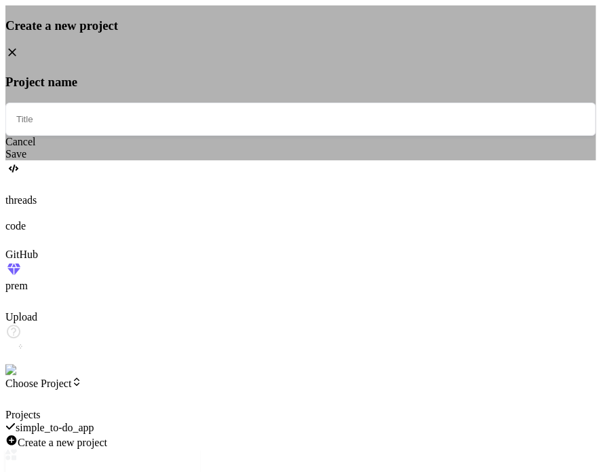
click at [313, 136] on input "text" at bounding box center [300, 119] width 591 height 33
type input "test"
click at [327, 160] on div "Save" at bounding box center [300, 154] width 591 height 12
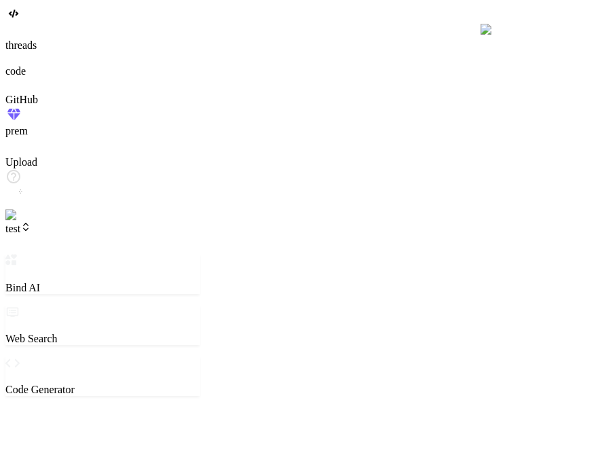
scroll to position [13, 0]
click at [34, 39] on div at bounding box center [300, 31] width 591 height 15
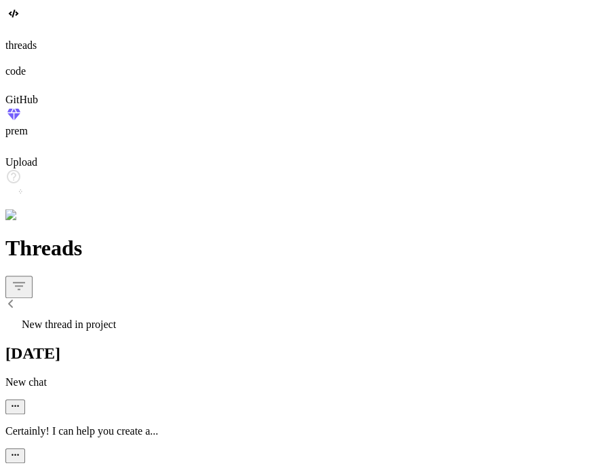
click at [90, 312] on div "New thread in project" at bounding box center [300, 321] width 591 height 19
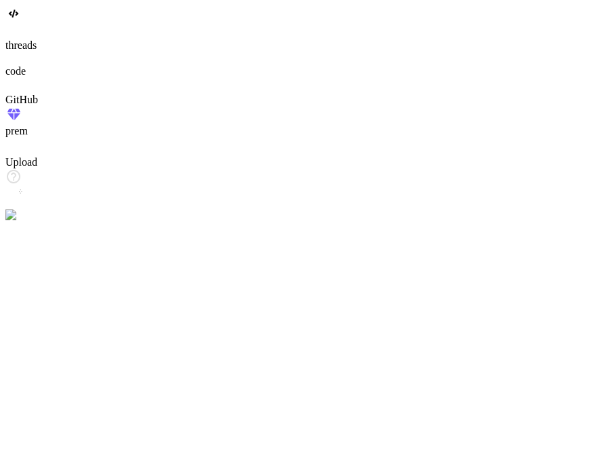
scroll to position [65, 0]
type textarea "x"
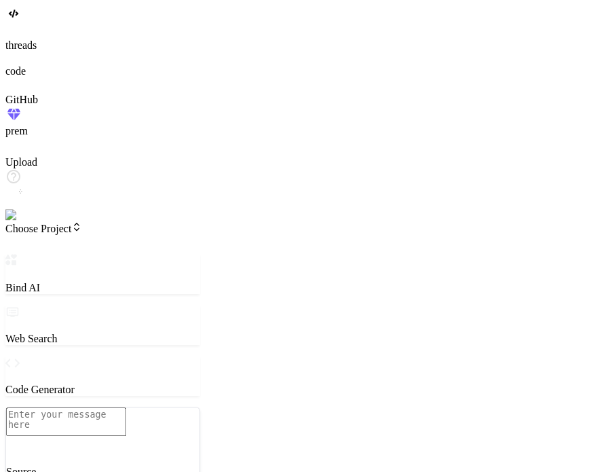
click at [82, 223] on span "Choose Project" at bounding box center [43, 229] width 77 height 12
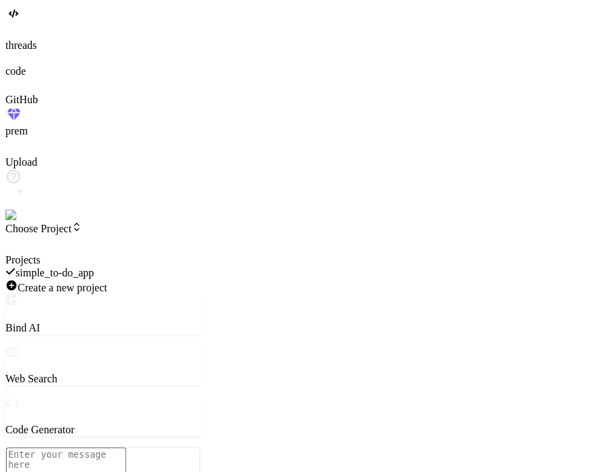
click at [107, 282] on span "Create a new project" at bounding box center [63, 288] width 90 height 12
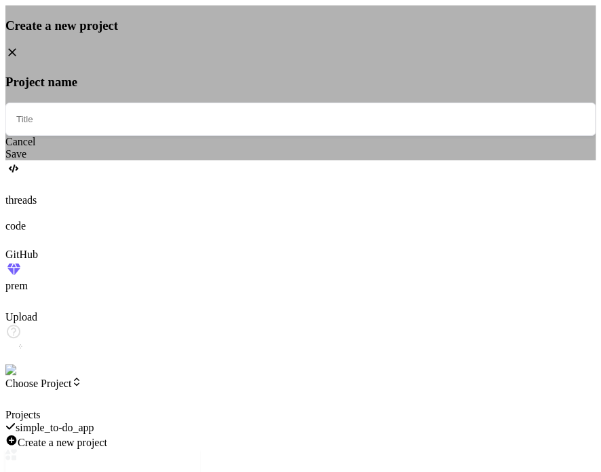
click at [256, 136] on input "text" at bounding box center [300, 119] width 591 height 33
type input "test project"
click at [327, 160] on div "Save" at bounding box center [300, 154] width 591 height 12
click at [447, 43] on div "Create a new project Project name test project Cancel Save" at bounding box center [300, 82] width 591 height 155
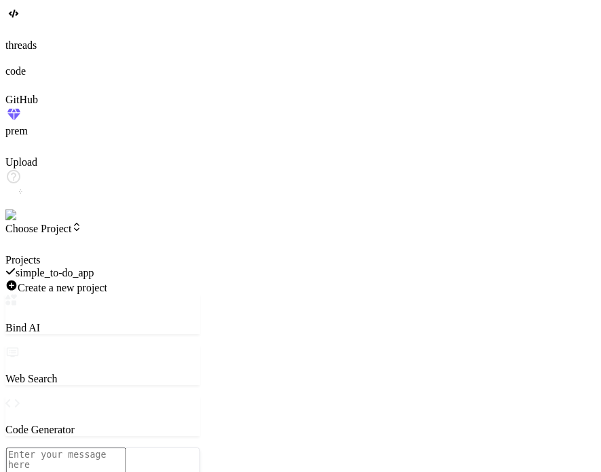
click at [200, 254] on div at bounding box center [102, 254] width 195 height 0
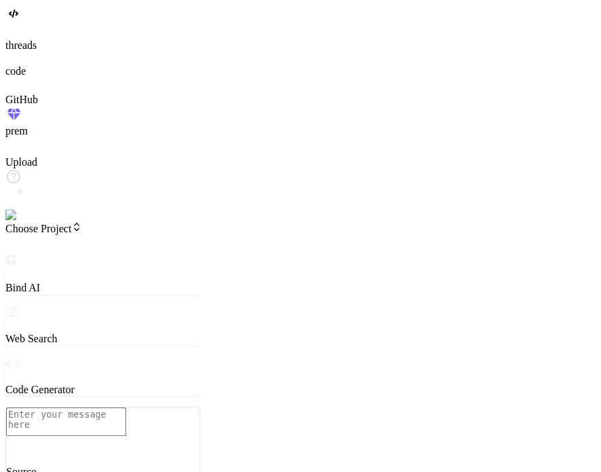
click at [82, 223] on span "Choose Project" at bounding box center [43, 229] width 77 height 12
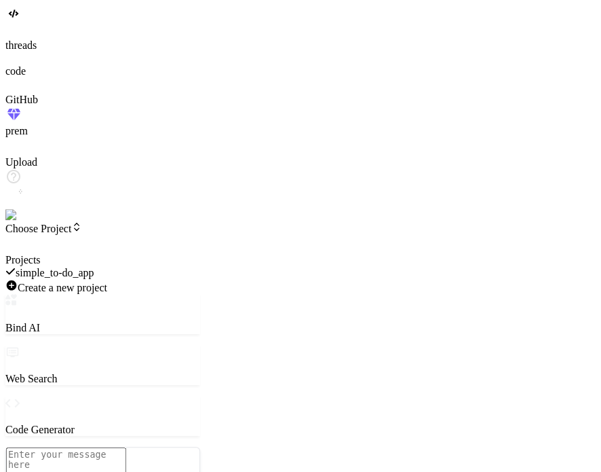
click at [94, 267] on span "simple_to-do_app" at bounding box center [55, 273] width 79 height 12
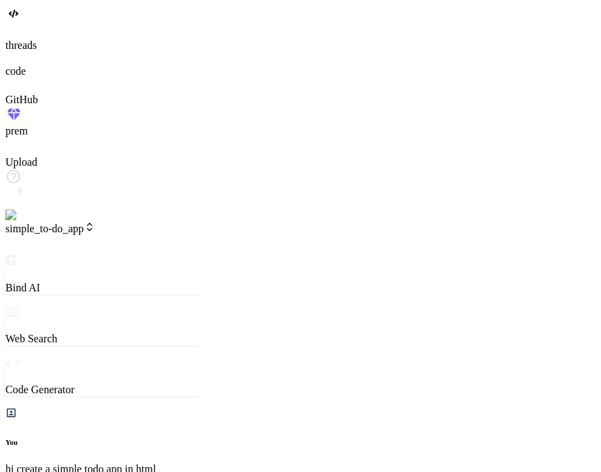
click at [21, 51] on label "threads" at bounding box center [20, 45] width 31 height 12
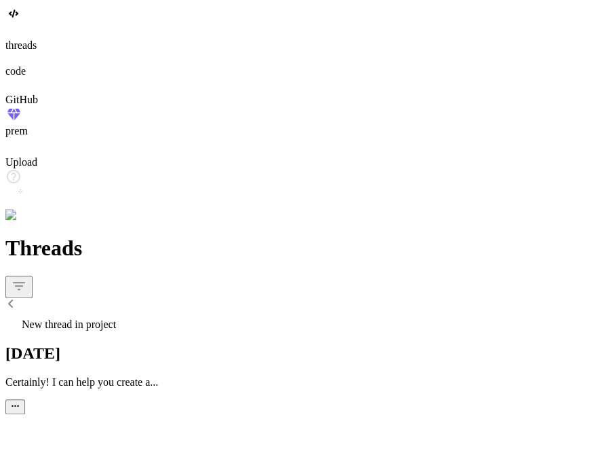
click at [71, 312] on div "New thread in project" at bounding box center [300, 321] width 591 height 19
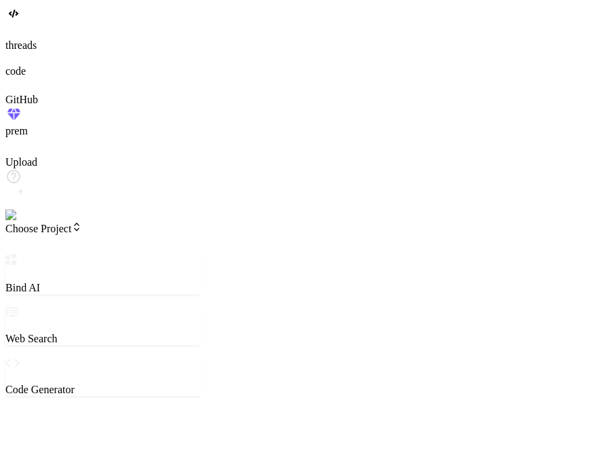
type textarea "x"
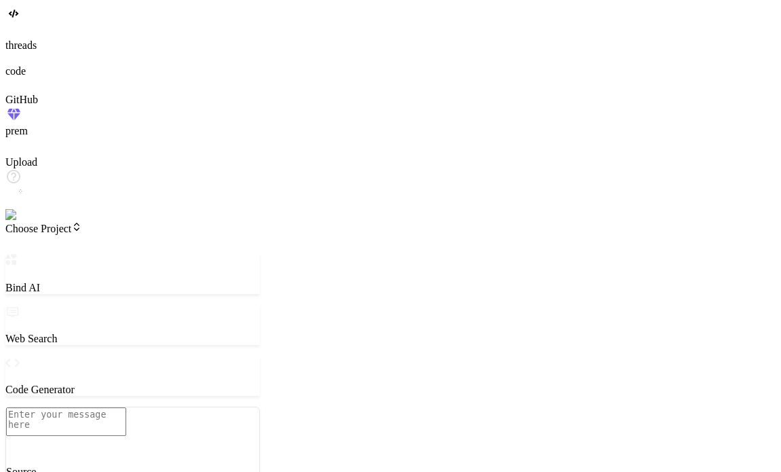
click at [82, 223] on span "Choose Project" at bounding box center [43, 229] width 77 height 12
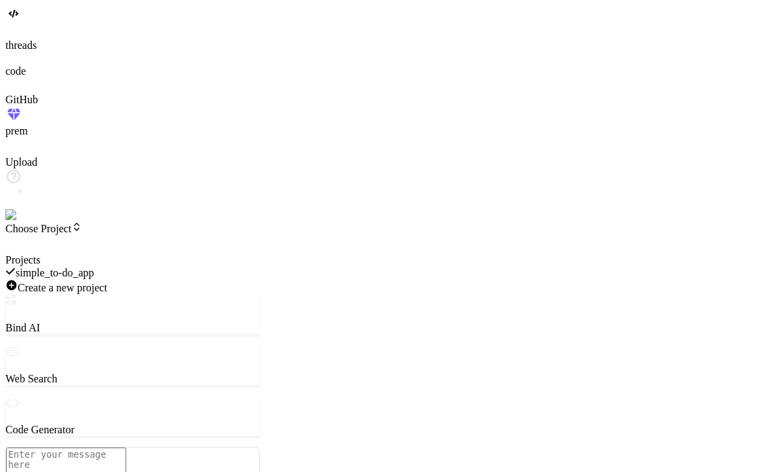
click at [94, 267] on span "simple_to-do_app" at bounding box center [55, 273] width 79 height 12
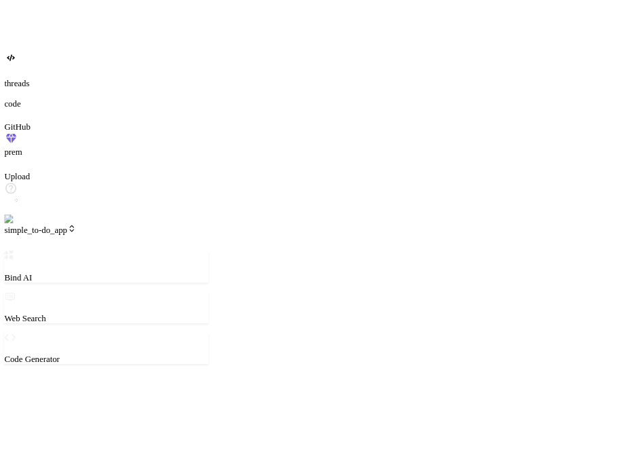
scroll to position [13, 0]
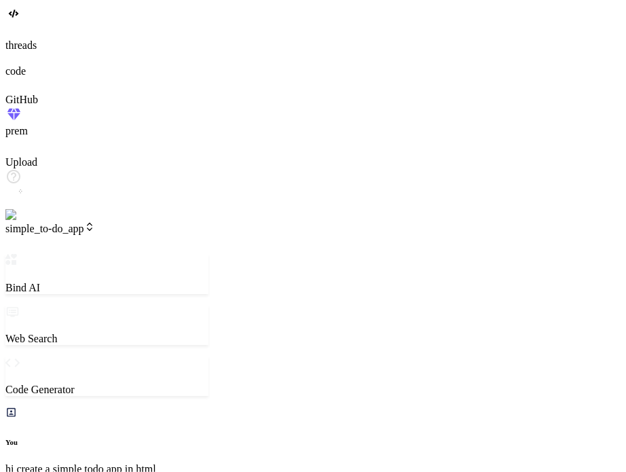
click at [18, 30] on icon at bounding box center [14, 26] width 5 height 5
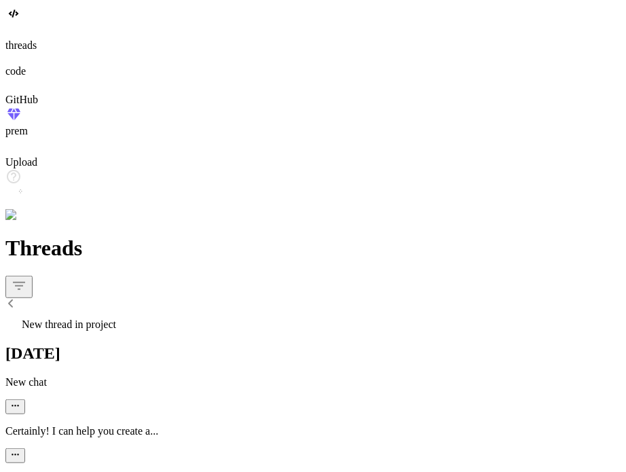
click at [116, 318] on span "New thread in project" at bounding box center [69, 324] width 94 height 12
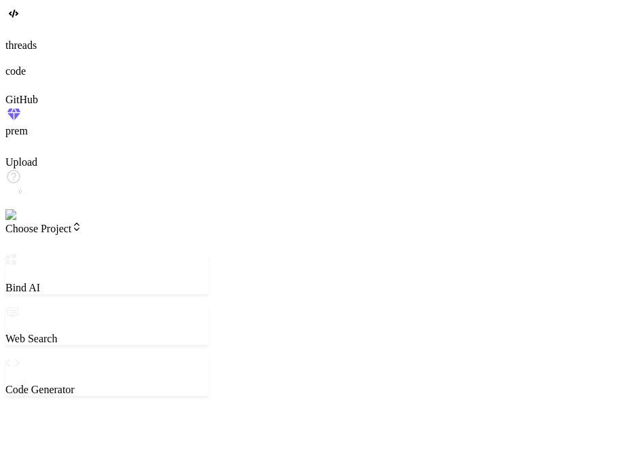
scroll to position [65, 0]
click at [109, 407] on textarea at bounding box center [66, 421] width 120 height 29
click at [108, 407] on textarea at bounding box center [66, 421] width 120 height 29
type textarea "x"
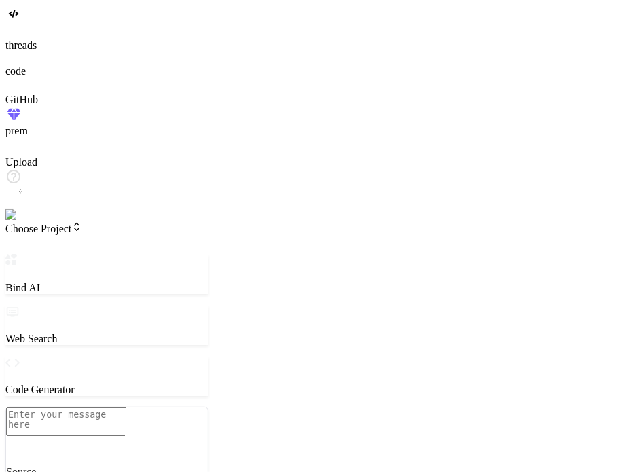
type textarea "c"
type textarea "x"
type textarea "cr"
type textarea "x"
type textarea "cre"
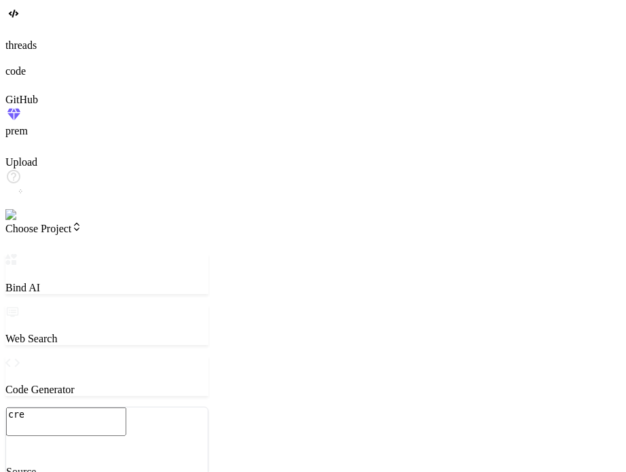
type textarea "x"
type textarea "crea"
type textarea "x"
type textarea "creat"
type textarea "x"
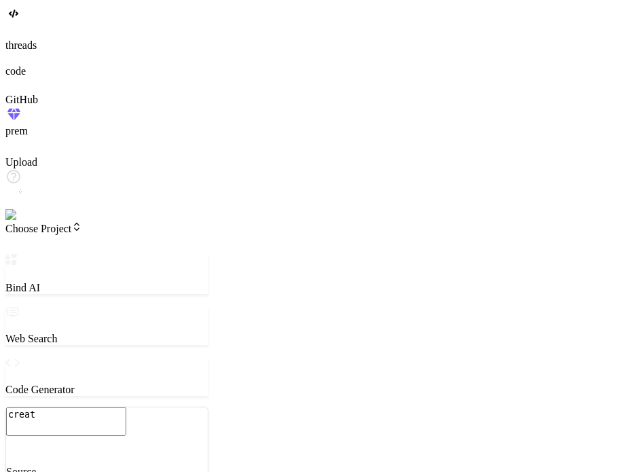
type textarea "create"
type textarea "x"
type textarea "create"
type textarea "x"
type textarea "create a"
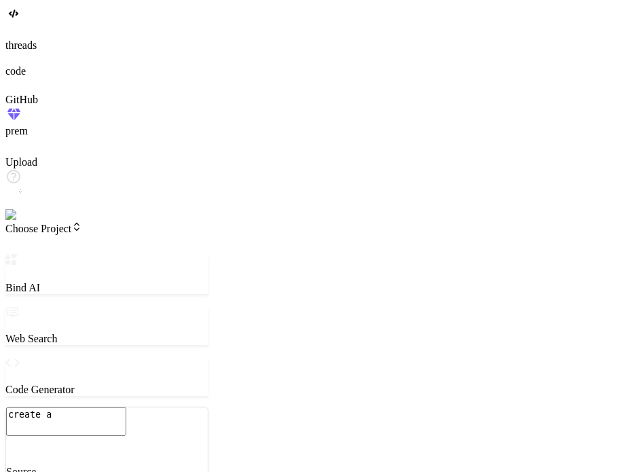
type textarea "x"
type textarea "create a"
type textarea "x"
type textarea "create a s"
type textarea "x"
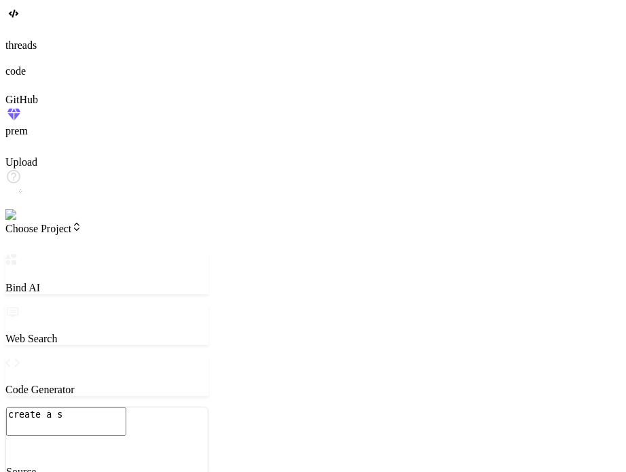
type textarea "create a si"
type textarea "x"
type textarea "create a sin"
type textarea "x"
type textarea "create a sing"
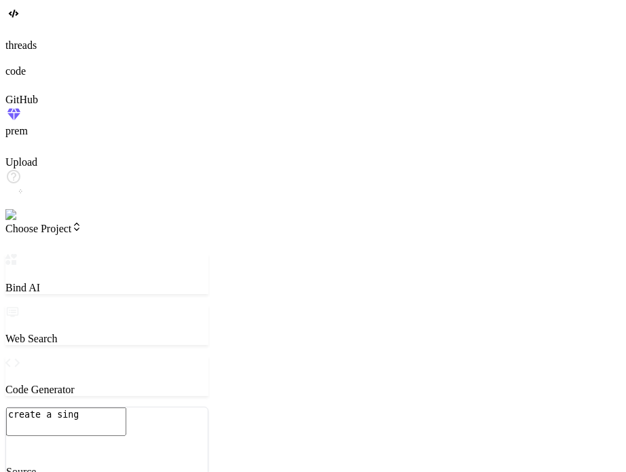
type textarea "x"
type textarea "create a sin"
type textarea "x"
type textarea "create a si"
type textarea "x"
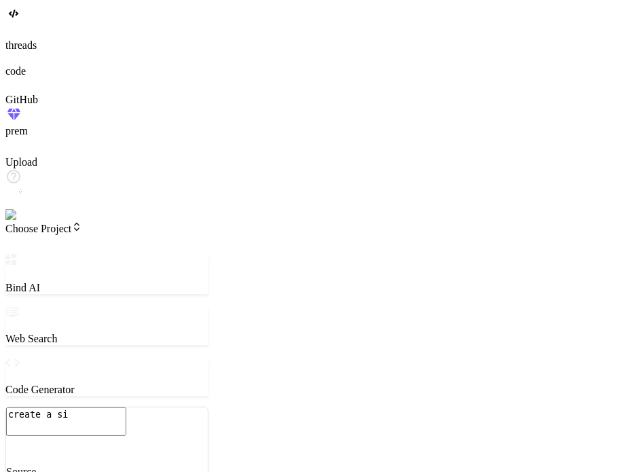
type textarea "create a sim"
type textarea "x"
type textarea "create a simp"
type textarea "x"
type textarea "create a simpl"
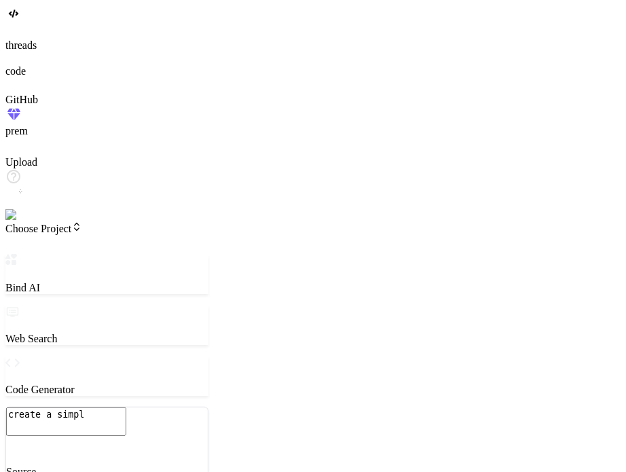
type textarea "x"
type textarea "create a simple"
type textarea "x"
type textarea "create a simple"
type textarea "x"
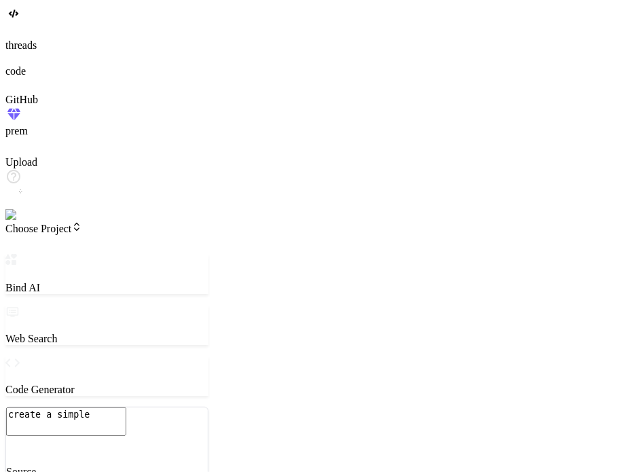
type textarea "create a simple t"
type textarea "x"
type textarea "create a simple ti"
type textarea "x"
type textarea "create a simple tic"
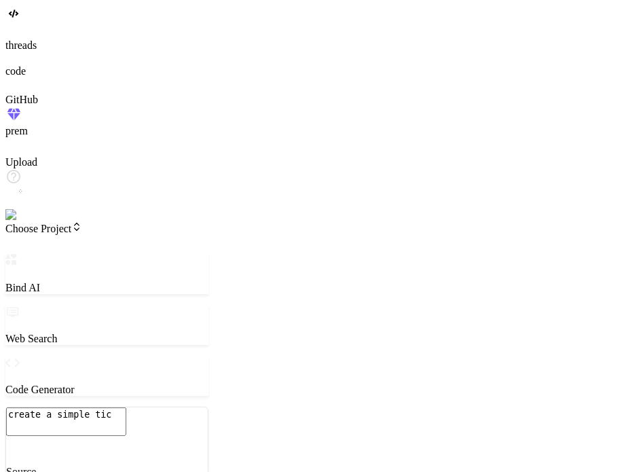
type textarea "x"
type textarea "create a simple tic"
type textarea "x"
type textarea "create a simple tic t"
type textarea "x"
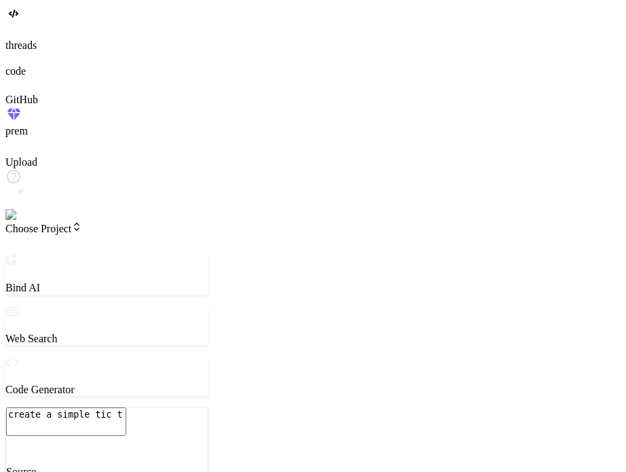
type textarea "create a simple tic ta"
type textarea "x"
type textarea "create a simple tic tac"
type textarea "x"
type textarea "create a simple tic tac"
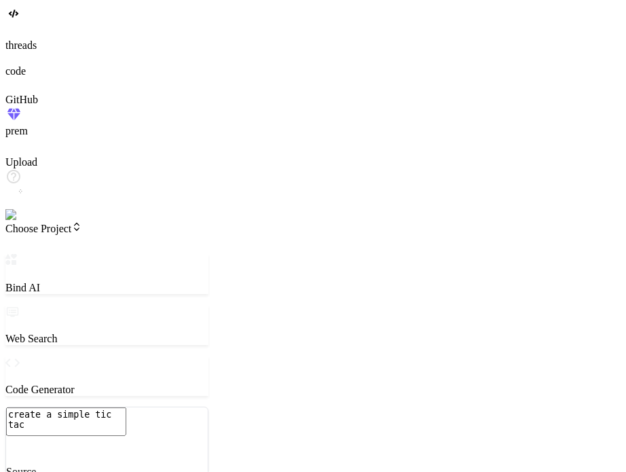
type textarea "x"
type textarea "create a simple tic tac t"
type textarea "x"
type textarea "create a simple tic tac to"
type textarea "x"
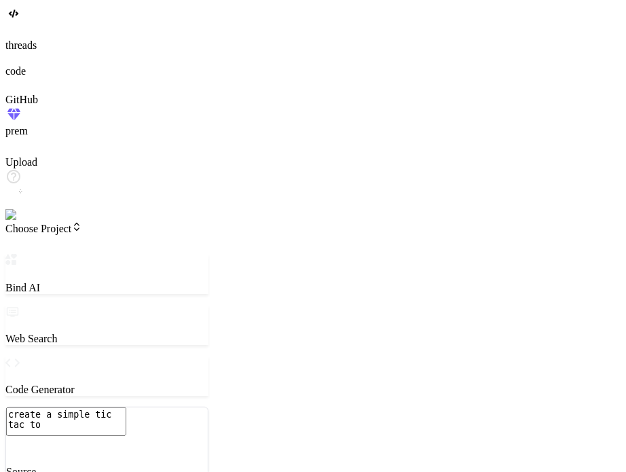
type textarea "create a simple tic tac toe"
type textarea "x"
type textarea "create a simple tic tac toe"
type textarea "x"
type textarea "create a simple tic tac toe g"
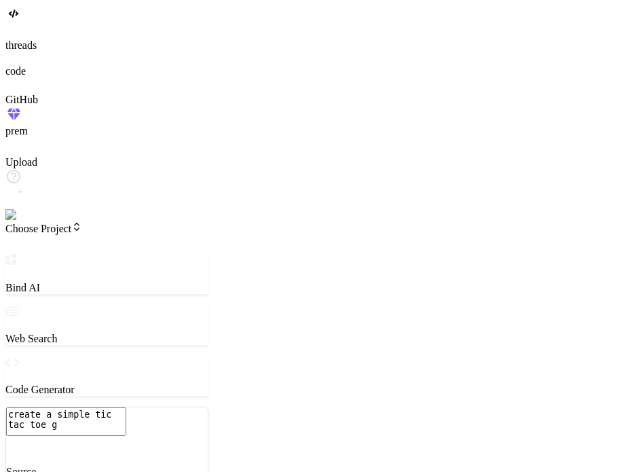
type textarea "x"
type textarea "create a simple tic tac toe ga"
type textarea "x"
type textarea "create a simple tic tac toe gam"
type textarea "x"
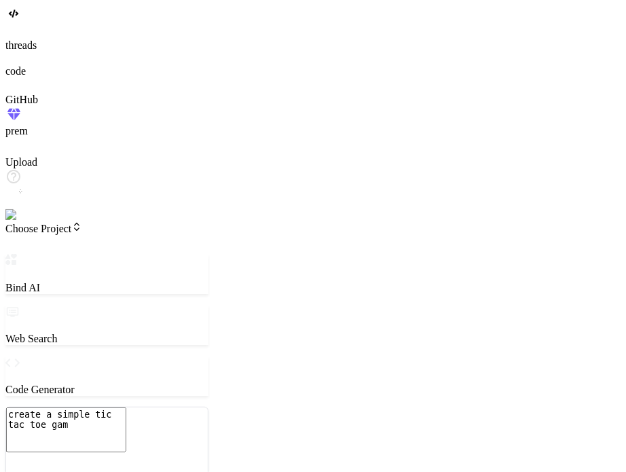
type textarea "create a simple tic tac toe game"
type textarea "x"
type textarea "create a simple tic tac toe game"
type textarea "x"
click at [125, 221] on header "Choose Project Created with Pixso." at bounding box center [106, 237] width 203 height 33
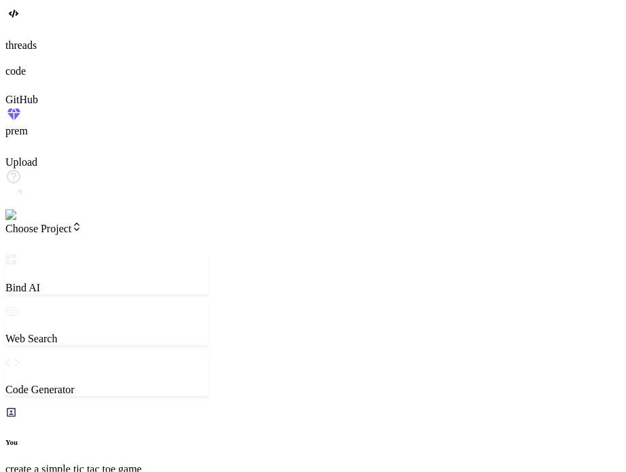
click at [82, 223] on span "Choose Project" at bounding box center [43, 229] width 77 height 12
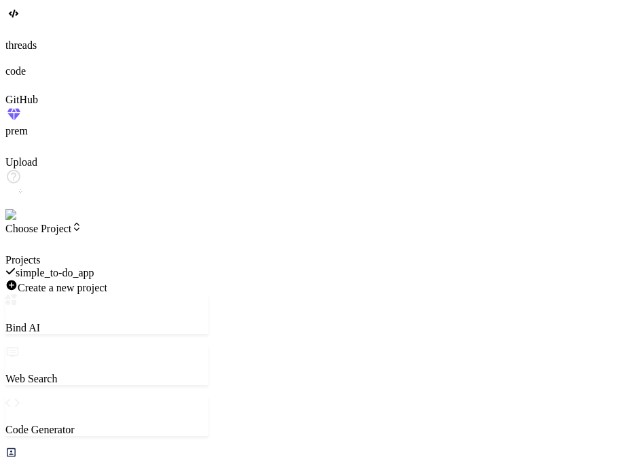
click at [119, 254] on div at bounding box center [106, 254] width 203 height 0
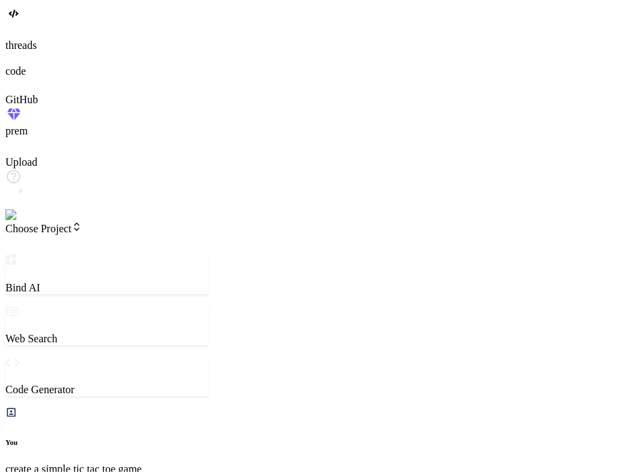
click at [23, 221] on img at bounding box center [27, 215] width 44 height 12
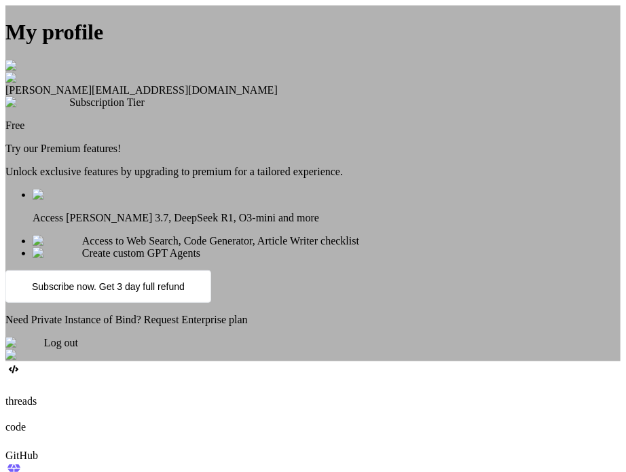
click at [142, 154] on div "My profile Anas Khan anas@witarist.com Subscription Tier Free Try our Premium f…" at bounding box center [312, 183] width 615 height 356
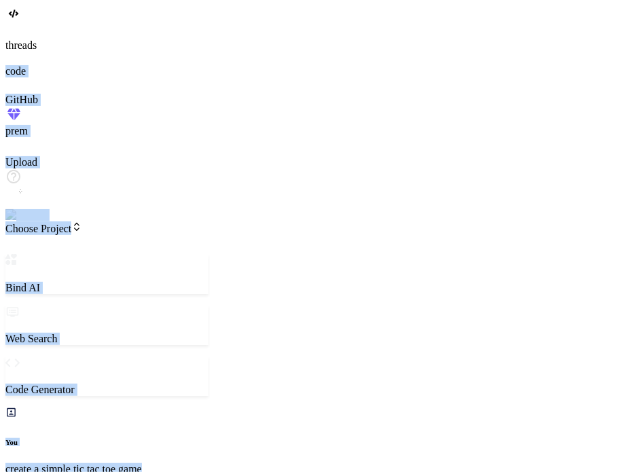
drag, startPoint x: 217, startPoint y: 83, endPoint x: 41, endPoint y: 92, distance: 176.0
click at [208, 463] on p "create a simple tic tac toe game" at bounding box center [106, 469] width 203 height 12
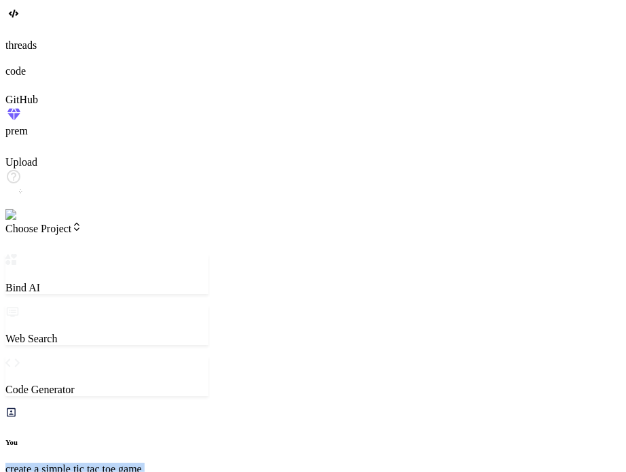
drag, startPoint x: 217, startPoint y: 77, endPoint x: 58, endPoint y: 83, distance: 159.6
click at [58, 463] on p "create a simple tic tac toe game" at bounding box center [106, 469] width 203 height 12
click at [18, 221] on img at bounding box center [27, 215] width 44 height 12
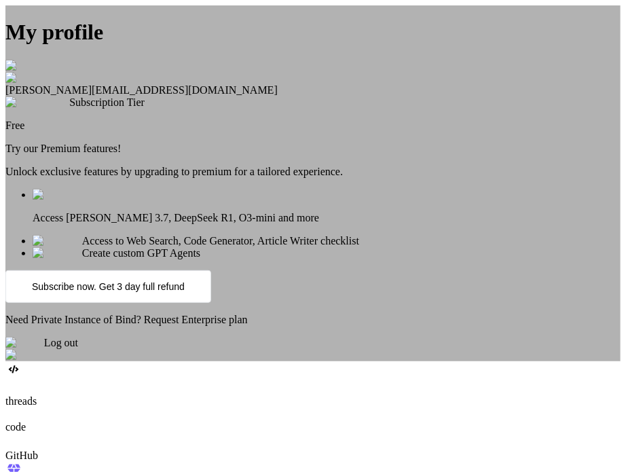
scroll to position [26, 0]
click at [78, 348] on span "Log out" at bounding box center [61, 343] width 34 height 12
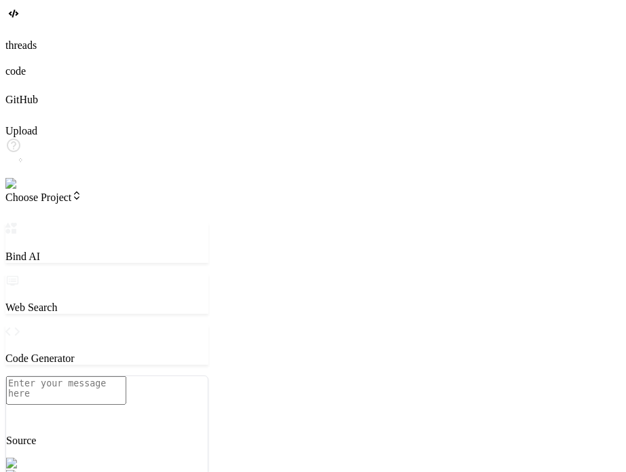
scroll to position [117, 0]
click at [15, 190] on img at bounding box center [23, 184] width 37 height 12
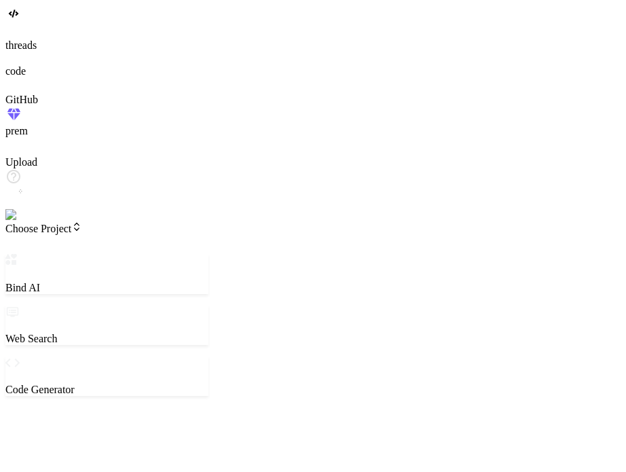
click at [82, 223] on span "Choose Project" at bounding box center [43, 229] width 77 height 12
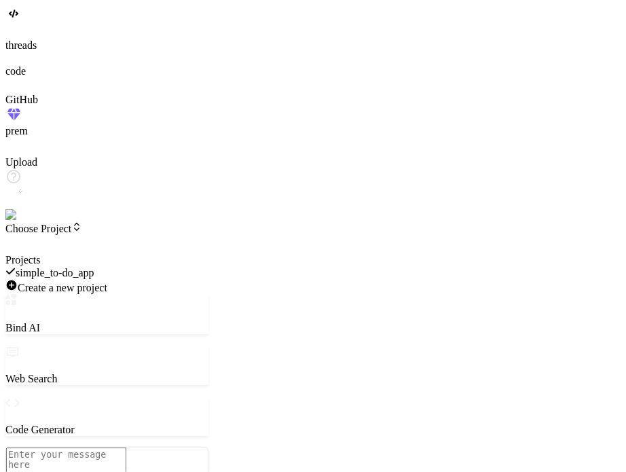
click at [117, 254] on div at bounding box center [106, 254] width 203 height 0
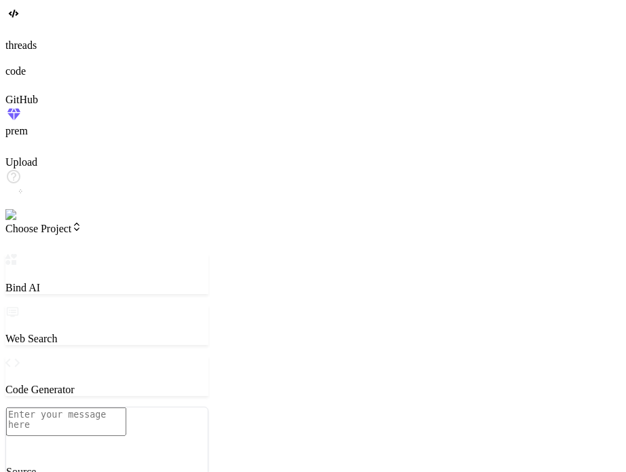
click at [126, 407] on textarea at bounding box center [66, 421] width 120 height 29
paste textarea "create a simple tic tac toe game"
type textarea "x"
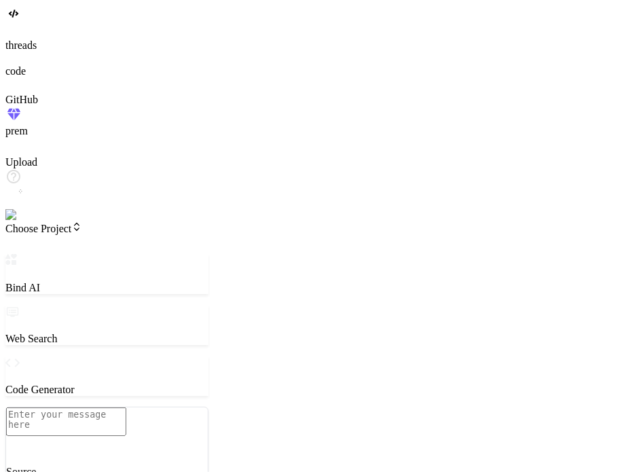
type textarea "create a simple tic tac toe game"
type textarea "x"
drag, startPoint x: 234, startPoint y: 83, endPoint x: 288, endPoint y: 73, distance: 55.1
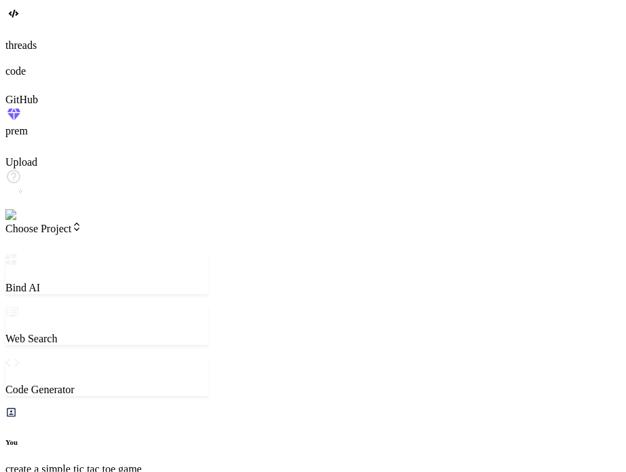
click at [208, 254] on div "Bind AI Web Search Created with Pixso. Code Generator You create a simple tic t…" at bounding box center [106, 473] width 203 height 439
type textarea "x"
type textarea "} button:hover { background-color: #4fa3d7; }"
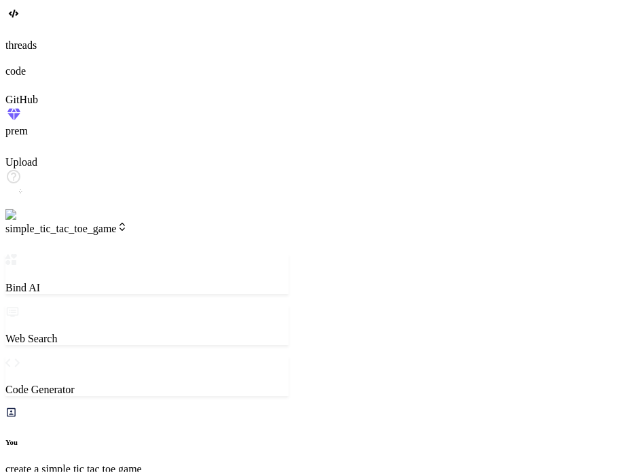
type textarea "x"
type textarea "restartButton.addEventListener('click', handleRestartGame);"
click at [9, 39] on div at bounding box center [312, 31] width 615 height 15
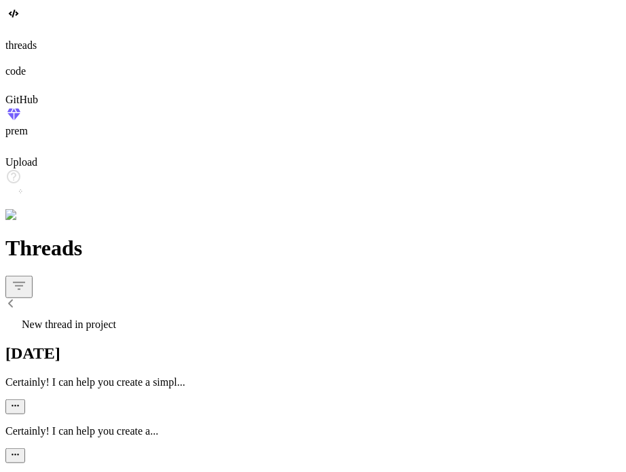
click at [116, 318] on span "New thread in project" at bounding box center [69, 324] width 94 height 12
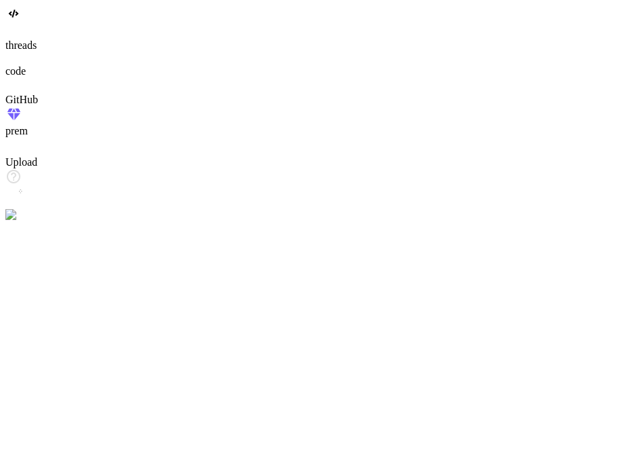
scroll to position [1277, 0]
type textarea "x"
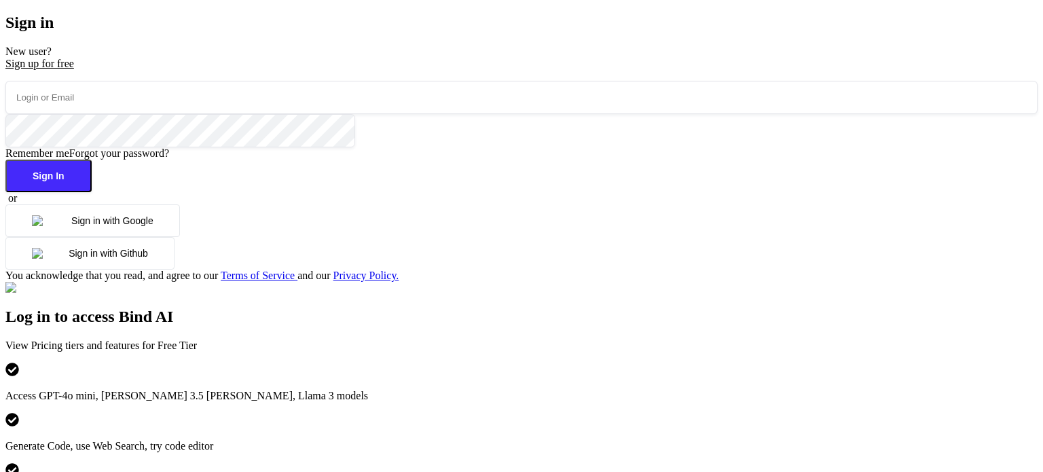
click at [180, 237] on button "Sign in with Google" at bounding box center [92, 220] width 174 height 33
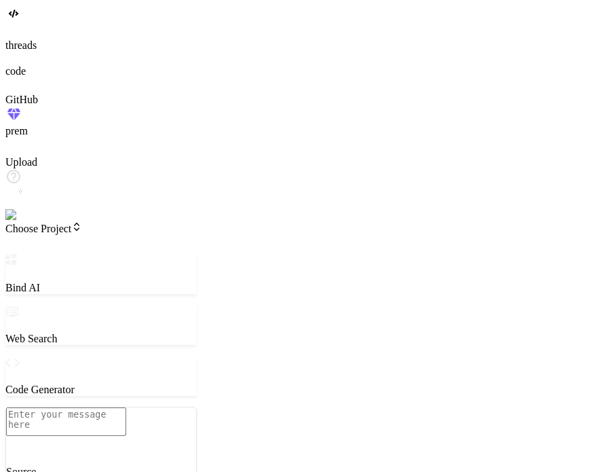
click at [82, 223] on span "Choose Project" at bounding box center [43, 229] width 77 height 12
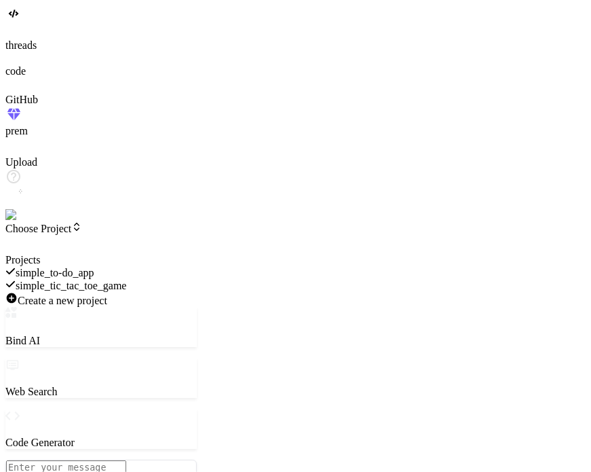
click at [137, 266] on div "simple_to-do_app" at bounding box center [100, 272] width 191 height 13
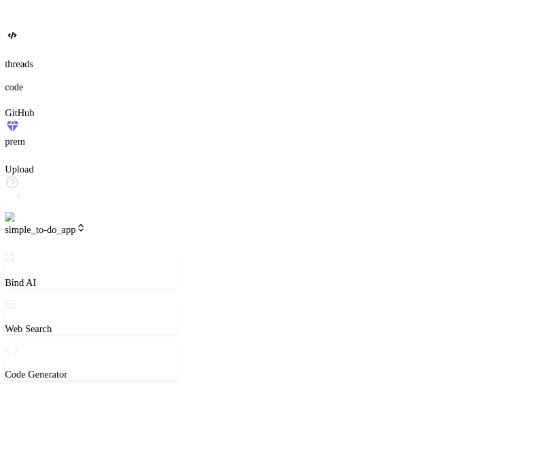
scroll to position [13, 0]
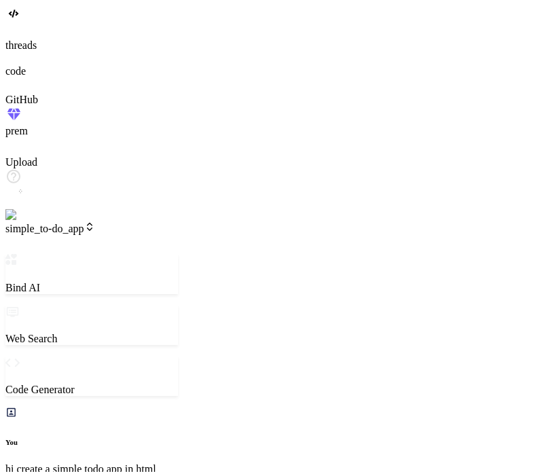
click at [5, 52] on div "threads" at bounding box center [266, 37] width 523 height 27
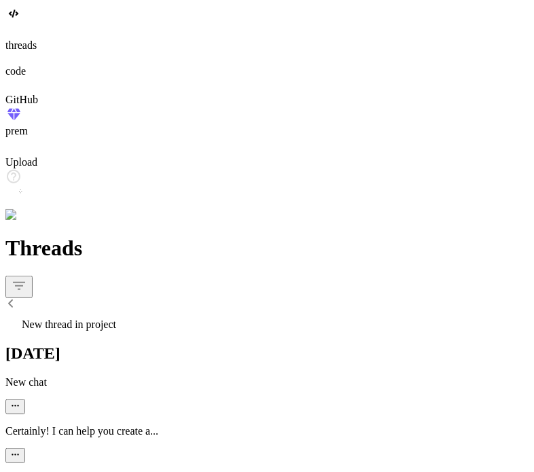
click at [103, 236] on div "Threads New thread in project Today New chat Certainly! I can help you create a…" at bounding box center [266, 374] width 523 height 276
click at [116, 318] on span "New thread in project" at bounding box center [69, 324] width 94 height 12
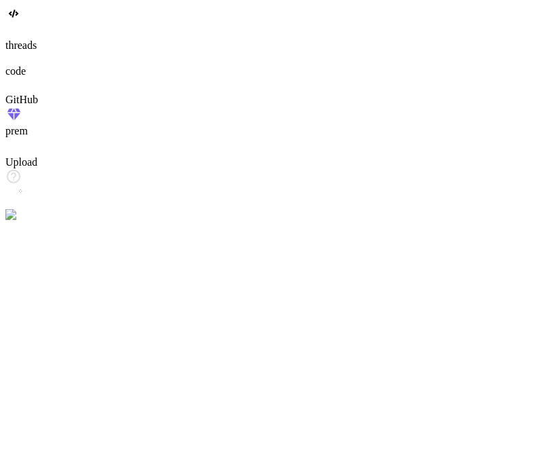
scroll to position [65, 0]
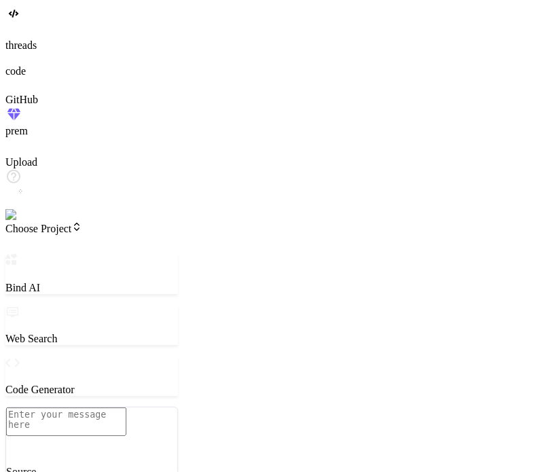
click at [82, 223] on span "Choose Project" at bounding box center [43, 229] width 77 height 12
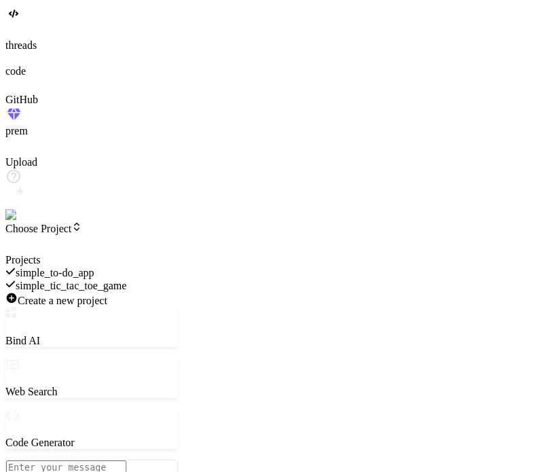
click at [94, 267] on span "simple_to-do_app" at bounding box center [55, 273] width 79 height 12
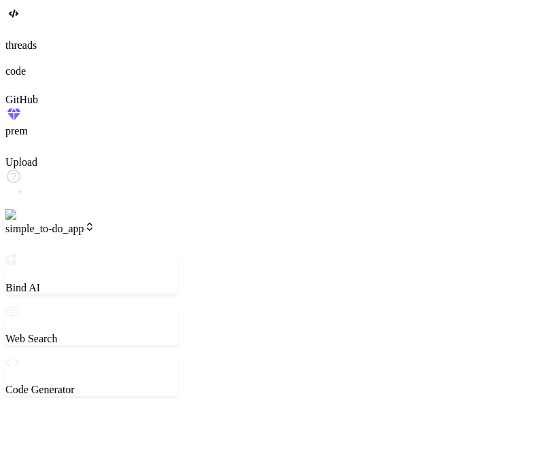
scroll to position [117, 0]
type textarea "x"
click at [82, 223] on span "Choose Project" at bounding box center [43, 229] width 77 height 12
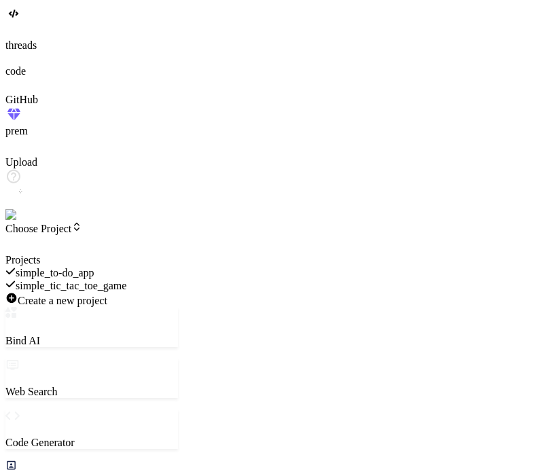
click at [94, 267] on span "simple_to-do_app" at bounding box center [55, 273] width 79 height 12
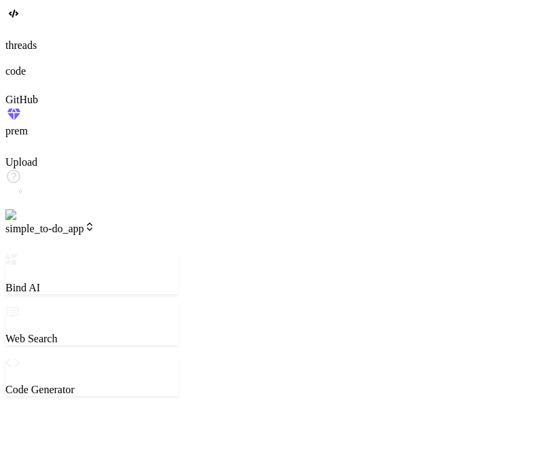
scroll to position [13, 0]
click at [126, 221] on header "simple_to-do_app Created with Pixso." at bounding box center [91, 237] width 172 height 33
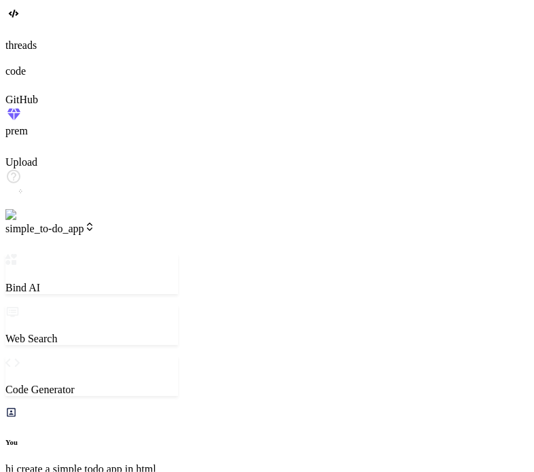
click at [125, 221] on header "simple_to-do_app Created with Pixso." at bounding box center [91, 237] width 172 height 33
click at [95, 223] on span "simple_to-do_app" at bounding box center [50, 229] width 90 height 12
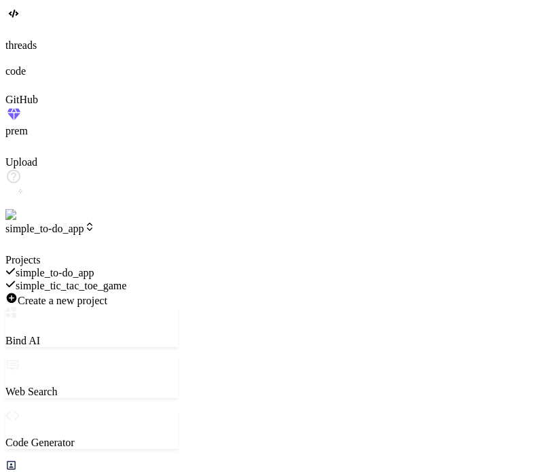
click at [127, 280] on span "simple_tic_tac_toe_game" at bounding box center [71, 286] width 111 height 12
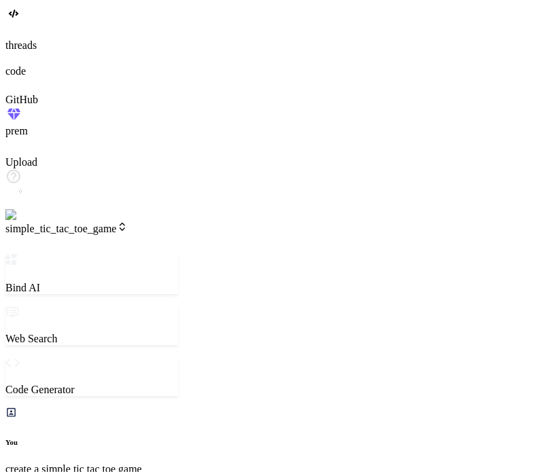
scroll to position [130, 0]
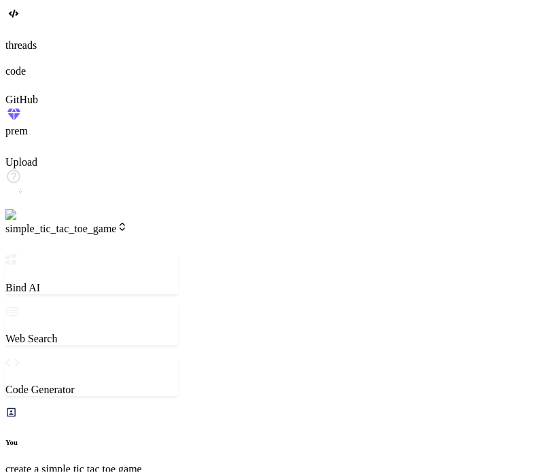
type textarea "x"
click at [164, 221] on header "simple_tic_tac_toe_game Created with Pixso." at bounding box center [91, 237] width 172 height 33
click at [128, 223] on span "simple_tic_tac_toe_game" at bounding box center [66, 229] width 122 height 12
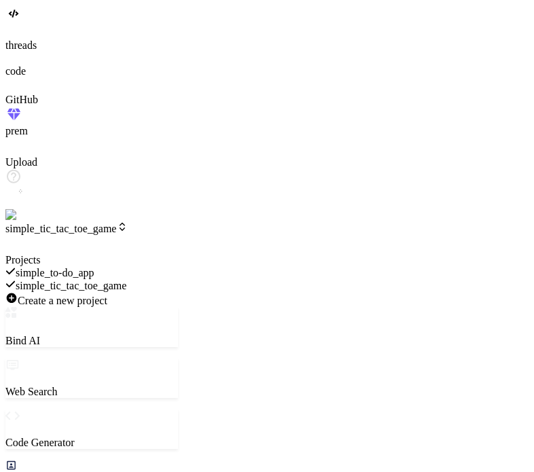
click at [166, 292] on div "Create a new project" at bounding box center [91, 299] width 172 height 15
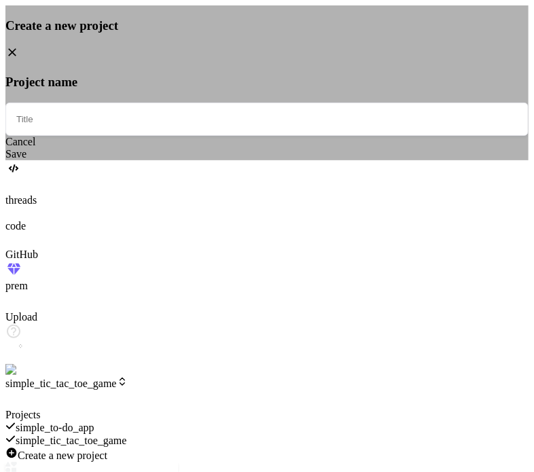
click at [255, 136] on input "text" at bounding box center [266, 119] width 523 height 33
type input "test"
click at [293, 160] on div "Save" at bounding box center [266, 154] width 523 height 12
click at [342, 96] on div "Create a new project Project name test Cancel Save" at bounding box center [266, 82] width 523 height 155
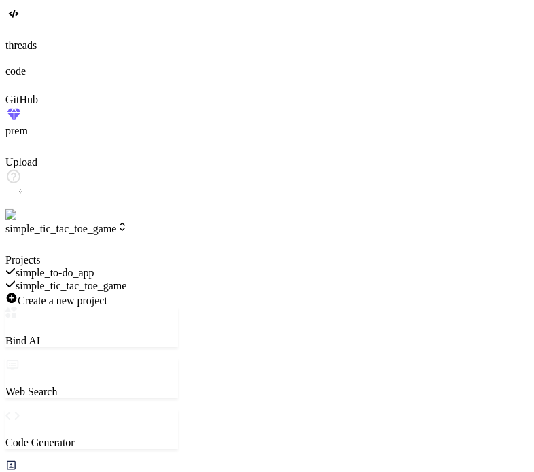
click at [178, 254] on div at bounding box center [91, 254] width 172 height 0
